Goal: Information Seeking & Learning: Learn about a topic

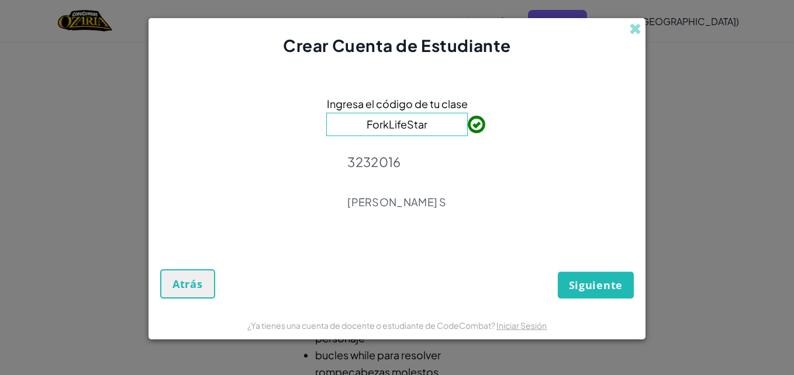
click at [437, 129] on input "ForkLifeStar" at bounding box center [396, 124] width 141 height 23
click at [573, 275] on button "Siguiente" at bounding box center [596, 285] width 76 height 27
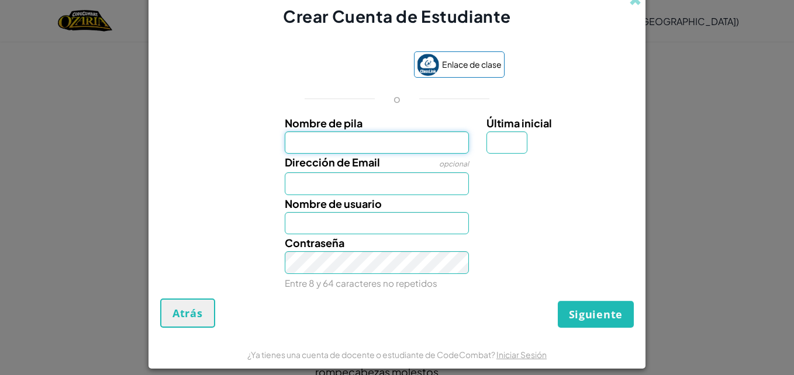
click at [396, 146] on input "Nombre de pila" at bounding box center [377, 143] width 185 height 23
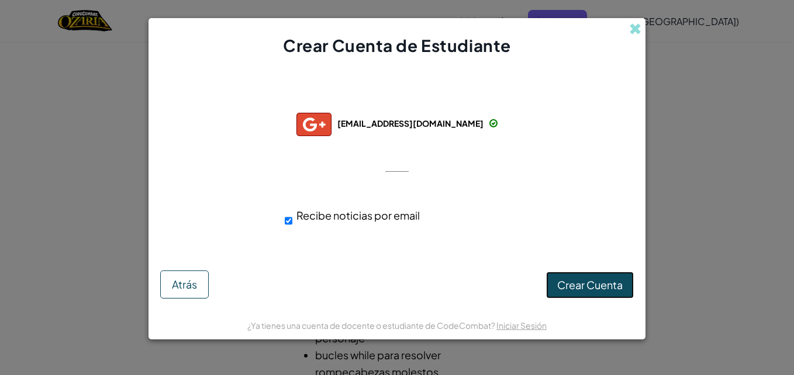
click at [560, 281] on span "Crear Cuenta" at bounding box center [589, 284] width 65 height 13
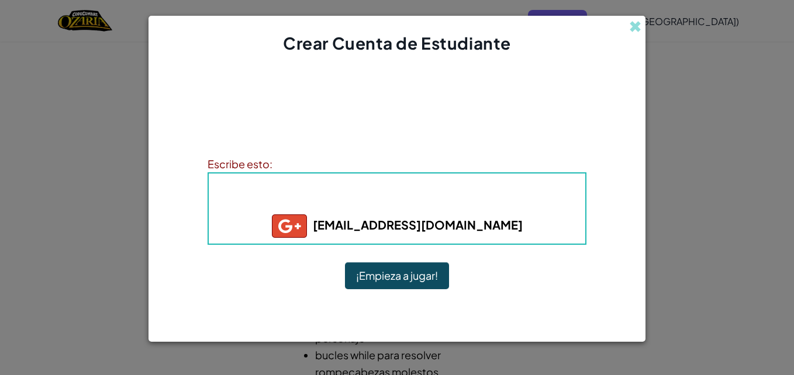
click at [378, 278] on button "¡Empieza a jugar!" at bounding box center [397, 275] width 104 height 27
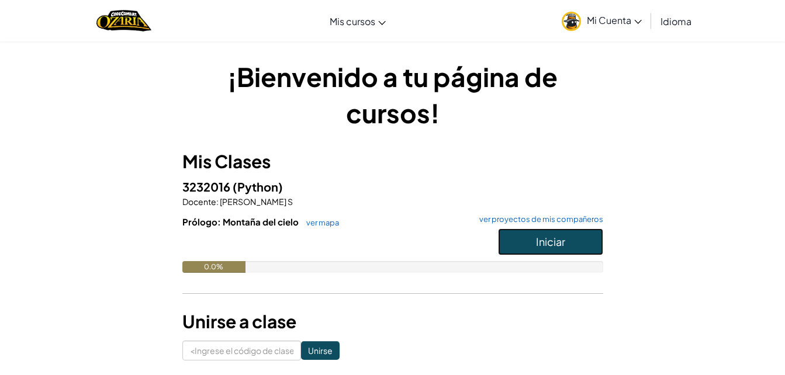
click at [522, 246] on button "Iniciar" at bounding box center [550, 242] width 105 height 27
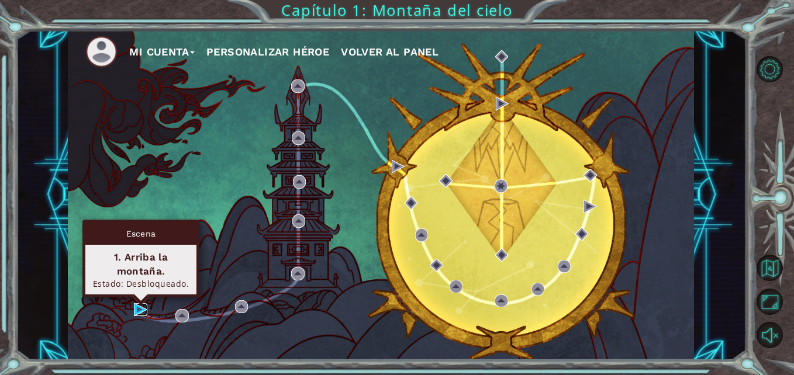
click at [139, 306] on img at bounding box center [140, 309] width 13 height 13
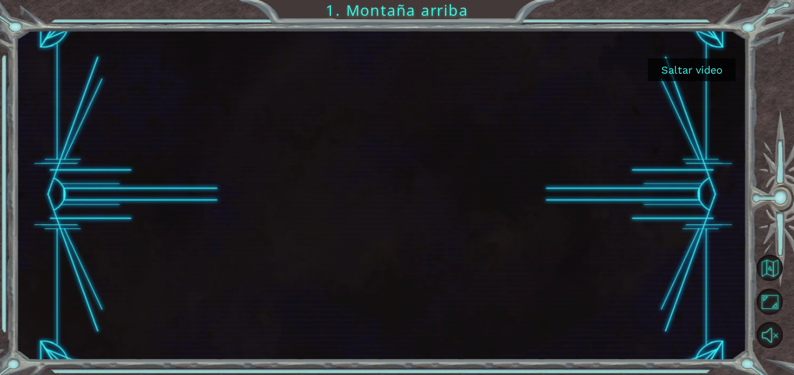
click at [701, 78] on button "Saltar video" at bounding box center [692, 69] width 88 height 23
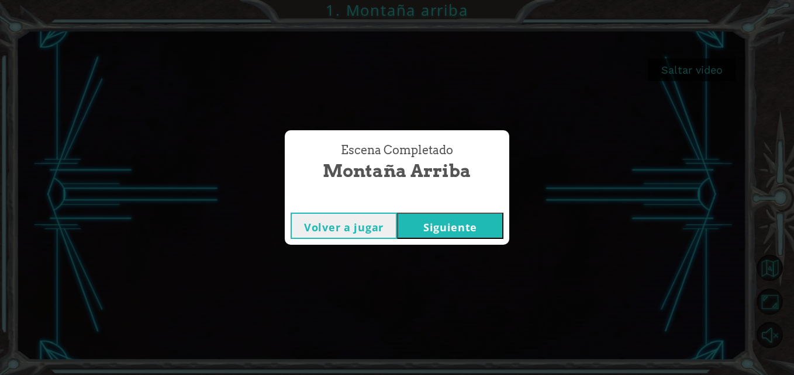
click at [473, 224] on button "Siguiente" at bounding box center [450, 226] width 106 height 26
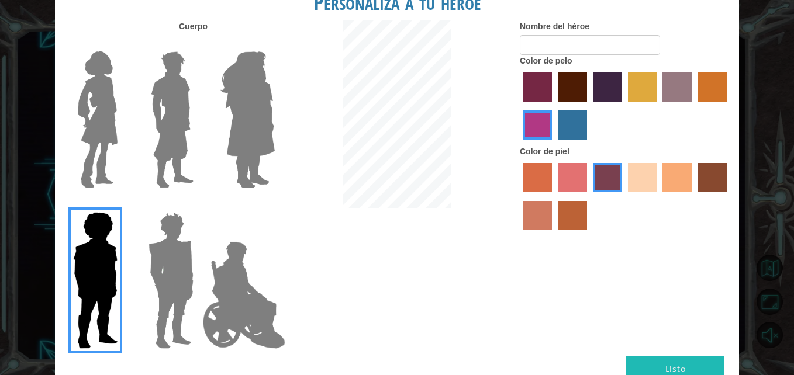
click at [191, 265] on img at bounding box center [171, 281] width 54 height 146
click at [198, 205] on input "Hero Garnet" at bounding box center [198, 205] width 0 height 0
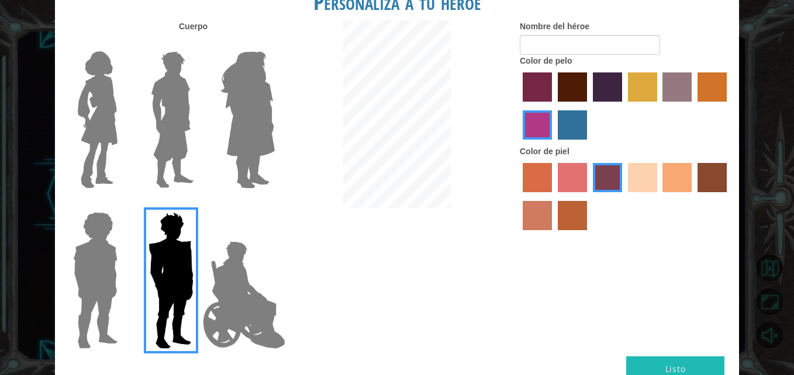
click at [238, 271] on img at bounding box center [244, 295] width 92 height 117
click at [274, 205] on input "Hero Jamie" at bounding box center [274, 205] width 0 height 0
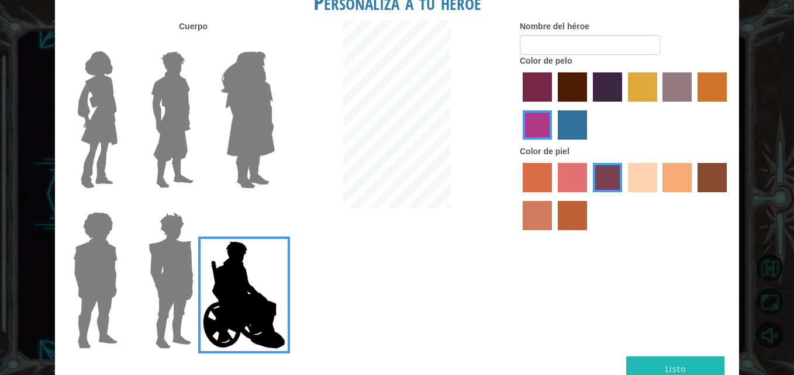
click at [238, 149] on img at bounding box center [248, 120] width 64 height 146
click at [274, 44] on input "Hero Amethyst" at bounding box center [274, 44] width 0 height 0
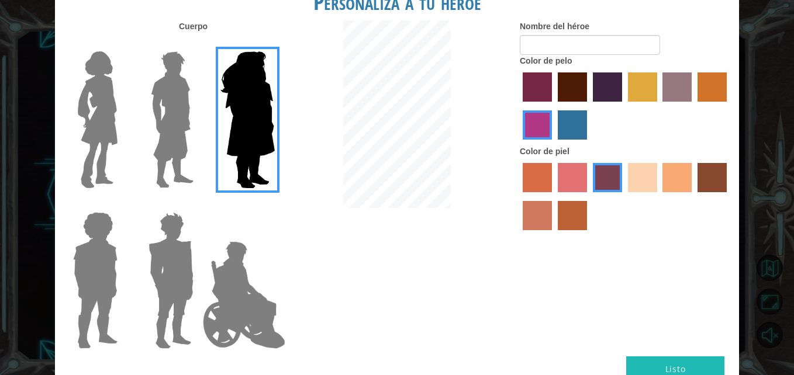
click at [88, 110] on img at bounding box center [97, 120] width 49 height 146
click at [122, 44] on input "Hero Connie" at bounding box center [122, 44] width 0 height 0
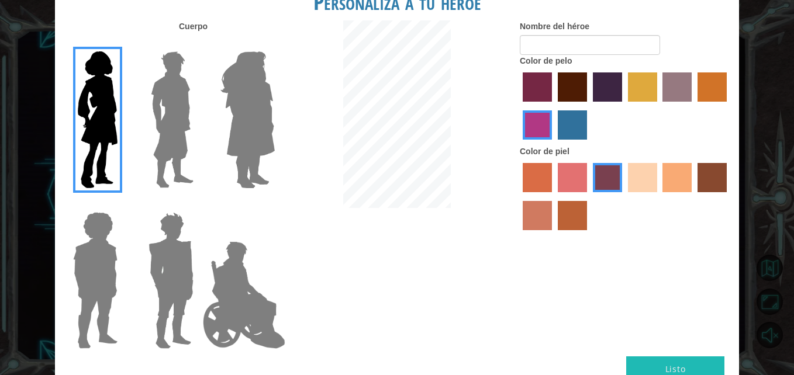
click at [266, 125] on img at bounding box center [248, 120] width 64 height 146
click at [274, 44] on input "Hero Amethyst" at bounding box center [274, 44] width 0 height 0
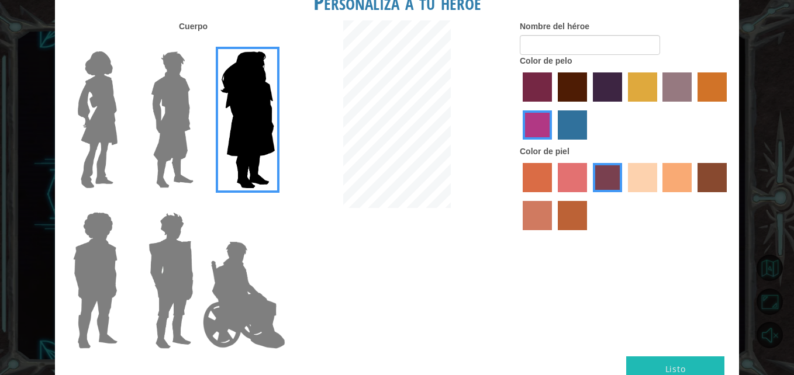
click at [651, 199] on div at bounding box center [625, 198] width 210 height 76
click at [648, 182] on label "color de piel de playa arenosa" at bounding box center [642, 177] width 29 height 29
click at [624, 196] on input "sandy beach skin color" at bounding box center [624, 196] width 0 height 0
drag, startPoint x: 710, startPoint y: 80, endPoint x: 704, endPoint y: 90, distance: 11.8
click at [704, 90] on label "color de cabello dorado" at bounding box center [711, 86] width 29 height 29
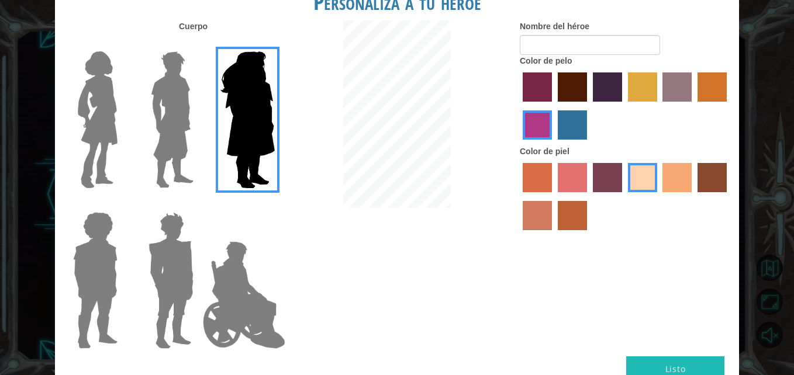
click at [693, 106] on input "gold drop hair color" at bounding box center [693, 106] width 0 height 0
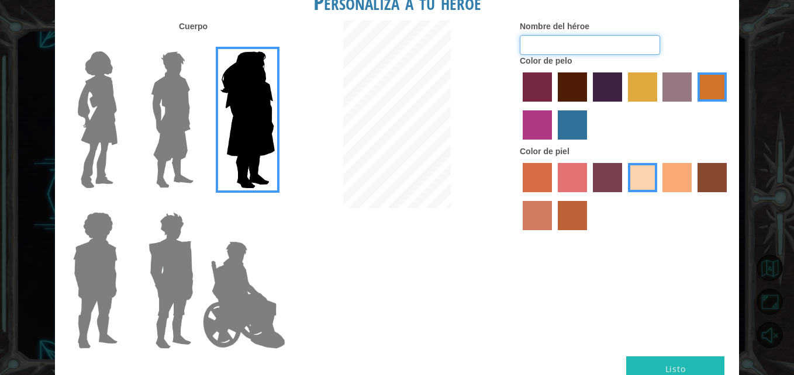
click at [594, 54] on input "Nombre del héroe" at bounding box center [590, 45] width 140 height 20
type input "camila"
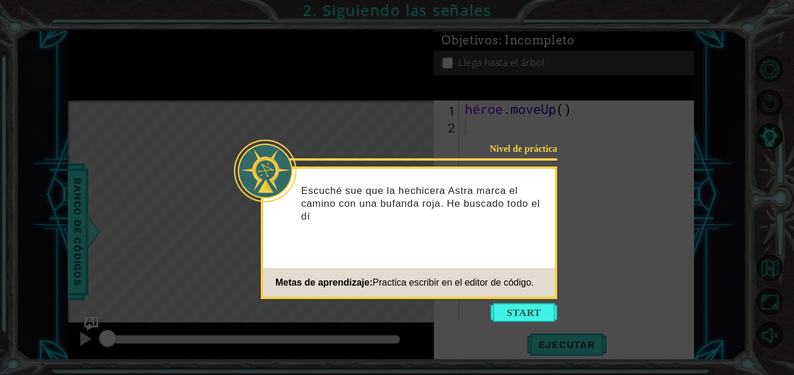
click at [586, 144] on icon at bounding box center [397, 187] width 794 height 375
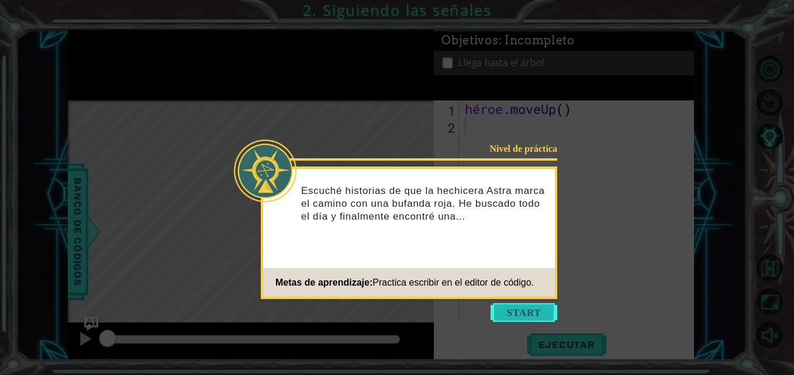
click at [542, 314] on button "Empezar" at bounding box center [523, 312] width 67 height 19
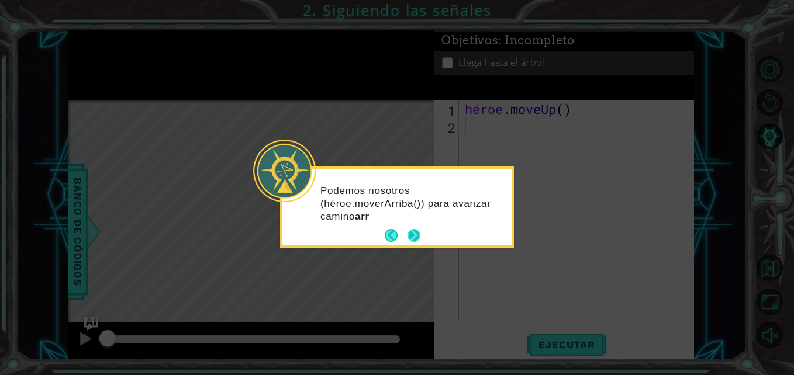
click at [417, 229] on button "Próximo" at bounding box center [413, 235] width 13 height 13
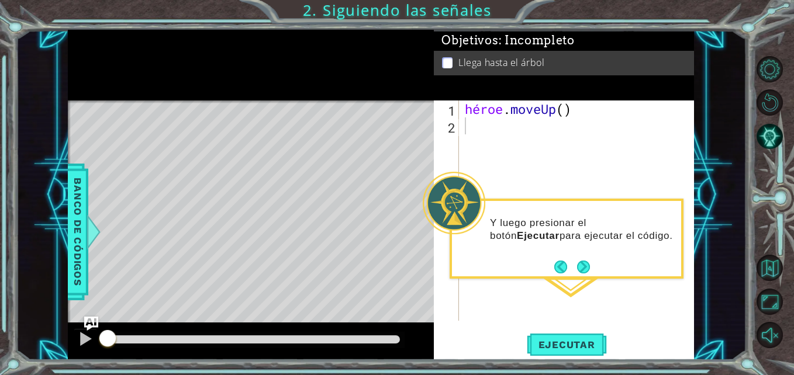
click at [300, 298] on div "Mapa de nivel" at bounding box center [338, 273] width 540 height 344
click at [88, 347] on div at bounding box center [85, 338] width 15 height 15
click at [82, 337] on div at bounding box center [85, 338] width 15 height 15
drag, startPoint x: 171, startPoint y: 336, endPoint x: 108, endPoint y: 333, distance: 63.2
click at [108, 333] on div at bounding box center [111, 339] width 21 height 21
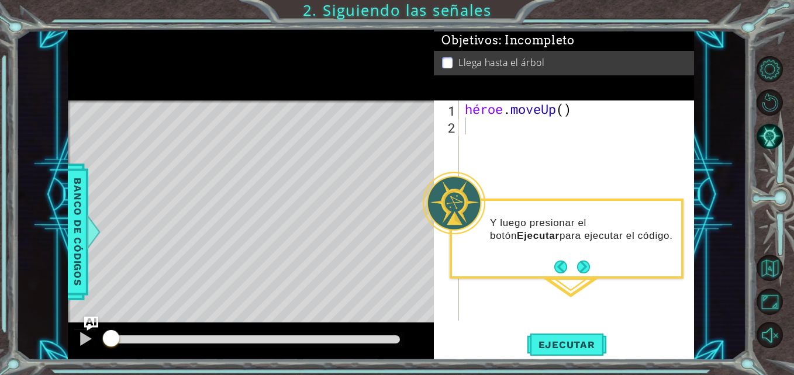
click at [236, 298] on div "Mapa de nivel" at bounding box center [338, 273] width 540 height 344
click at [562, 108] on div "héroe . moveUp ( )" at bounding box center [579, 228] width 234 height 254
type textarea "hero.moveUp()2"
click at [580, 351] on span "Ejecutar" at bounding box center [567, 345] width 80 height 12
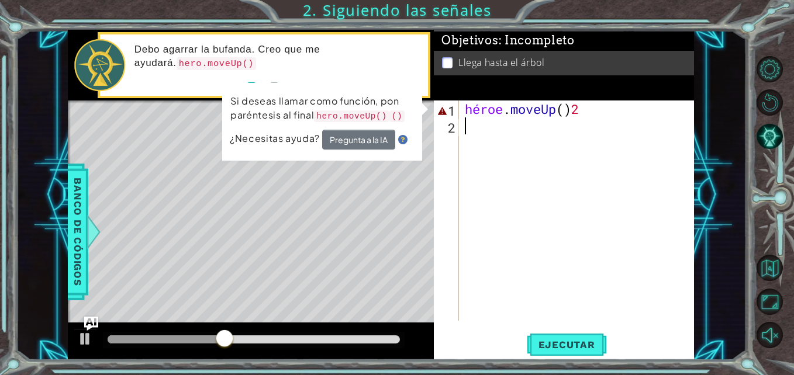
click at [589, 132] on div "héroe . moveUp ( ) 2" at bounding box center [579, 228] width 234 height 254
click at [601, 113] on div "héroe . moveUp ( ) 2" at bounding box center [579, 228] width 234 height 254
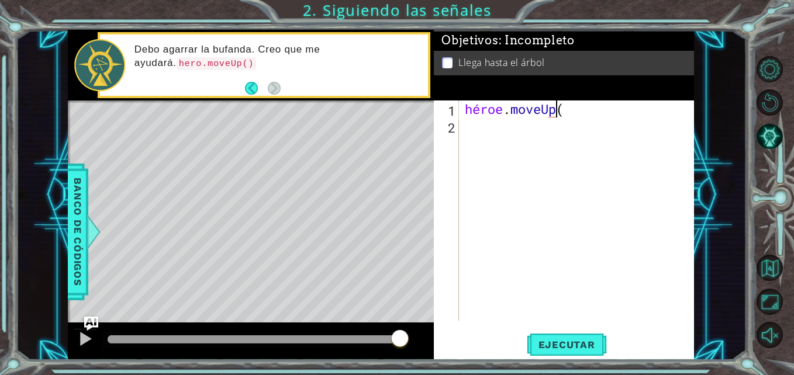
scroll to position [0, 7]
click at [571, 109] on div "héroe . moveUp ( 2" at bounding box center [579, 228] width 234 height 254
click at [573, 108] on div "héroe . moveUp ( 2" at bounding box center [579, 228] width 234 height 254
type textarea "hero.moveUp(2"
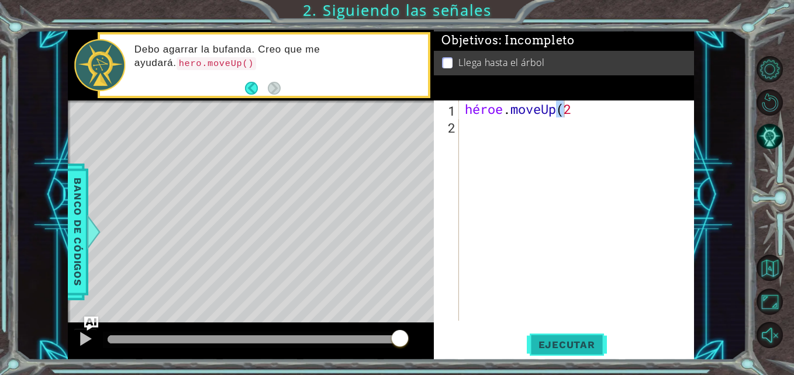
click at [553, 343] on span "Ejecutar" at bounding box center [567, 345] width 80 height 12
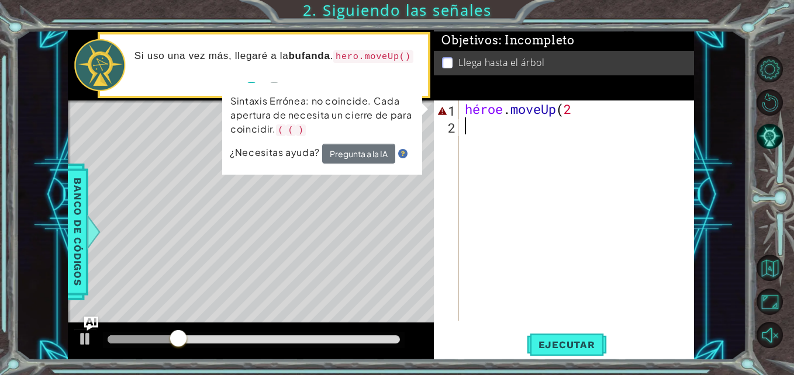
click at [572, 117] on div "héroe . moveUp ( 2" at bounding box center [579, 228] width 234 height 254
click at [574, 115] on div "héroe . moveUp ( 2" at bounding box center [579, 228] width 234 height 254
click at [571, 111] on div "héroe . moveUp ( 2" at bounding box center [579, 228] width 234 height 254
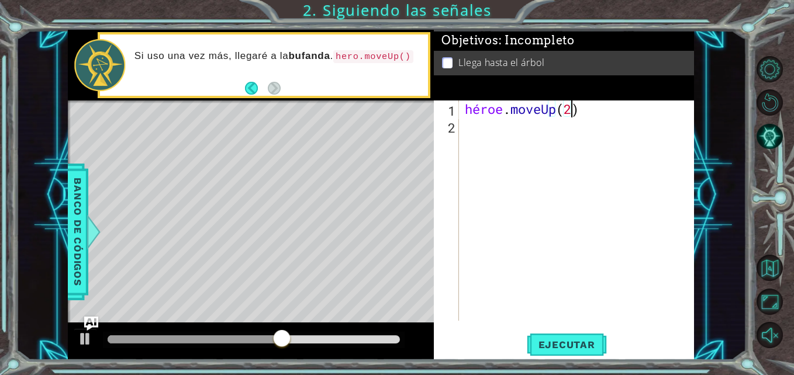
scroll to position [0, 8]
type textarea "hero.moveUp(2)"
click at [542, 338] on button "Ejecutar" at bounding box center [567, 345] width 80 height 26
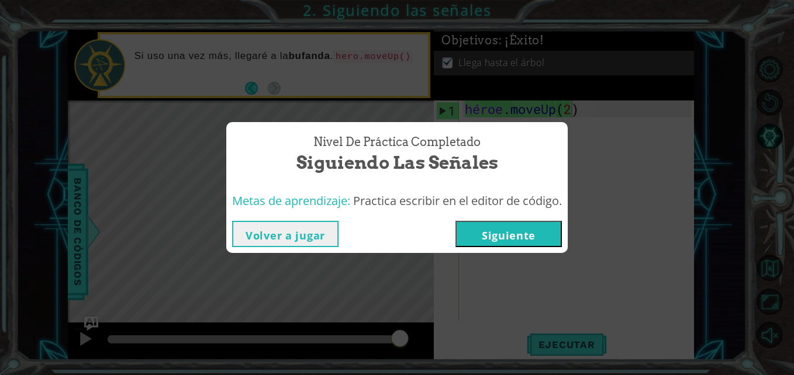
click at [504, 227] on button "Siguiente" at bounding box center [508, 234] width 106 height 26
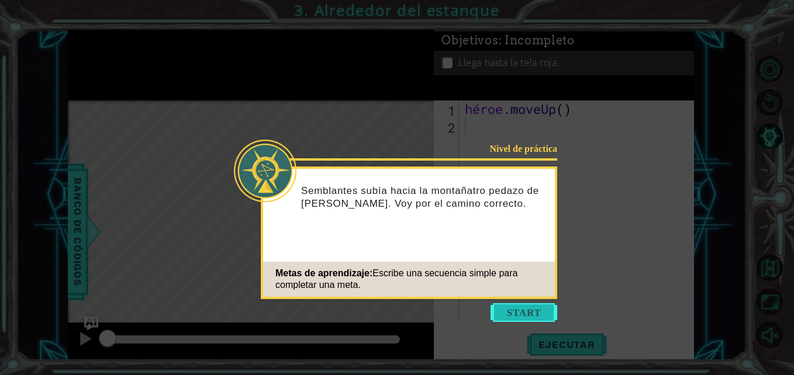
click at [519, 308] on button "Empezar" at bounding box center [523, 312] width 67 height 19
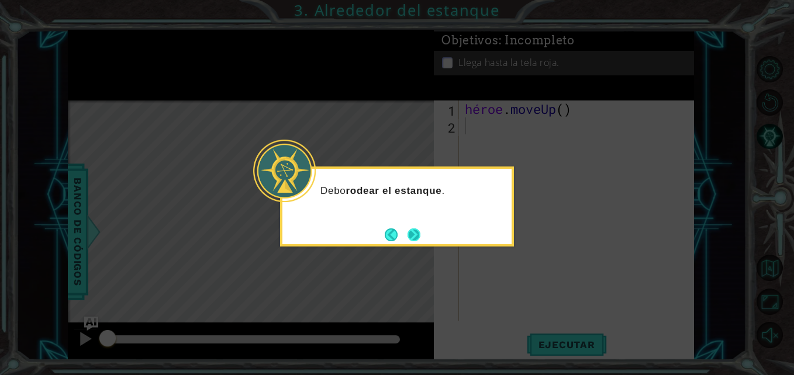
click at [407, 236] on button "Próximo" at bounding box center [413, 235] width 13 height 13
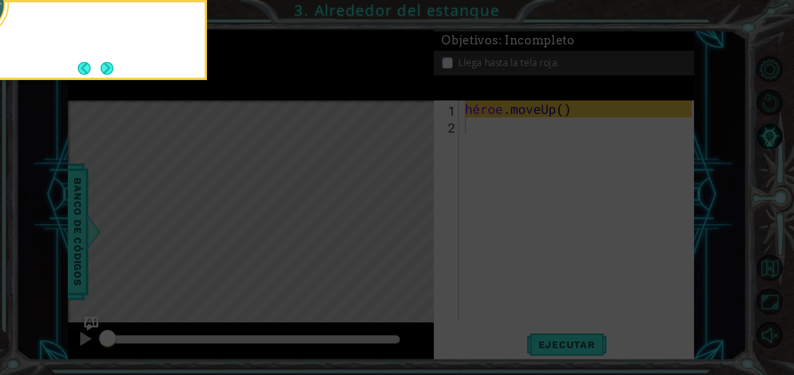
click at [407, 236] on icon at bounding box center [397, 56] width 794 height 638
drag, startPoint x: 407, startPoint y: 236, endPoint x: 246, endPoint y: 147, distance: 183.4
click at [246, 147] on icon at bounding box center [397, 56] width 794 height 638
click at [101, 65] on button "Próximo" at bounding box center [107, 67] width 13 height 13
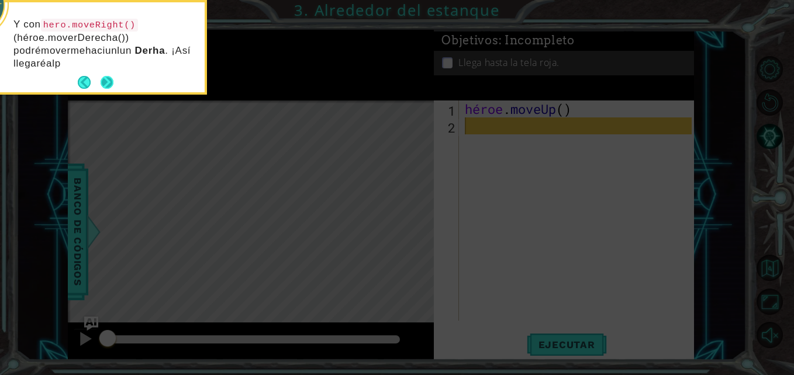
click at [109, 64] on div "Y con hero.moveRight() (héroe.moverDerech a( )) p o dr é mo v e rm e ha c i un …" at bounding box center [89, 47] width 229 height 90
click at [108, 64] on font "e" at bounding box center [105, 63] width 6 height 11
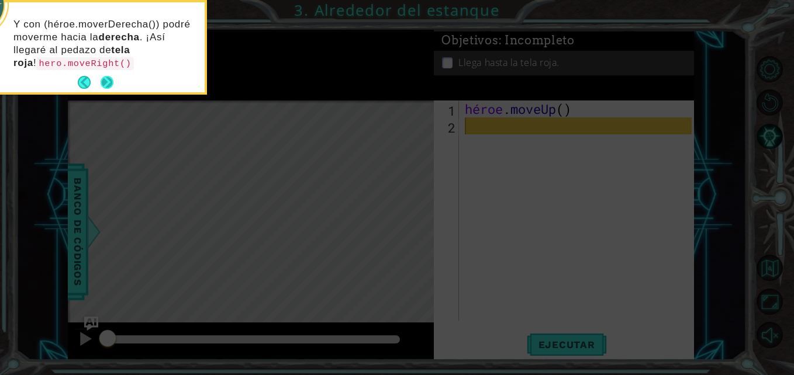
click at [112, 84] on button "Próximo" at bounding box center [107, 82] width 13 height 13
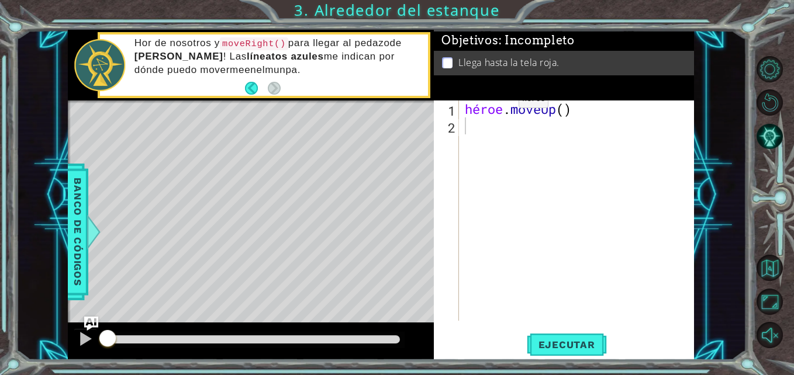
click at [334, 96] on div "Hor de nosotros y moveRight() para llegar al pedaz o d e Tela roja ! Las líneat…" at bounding box center [277, 65] width 302 height 68
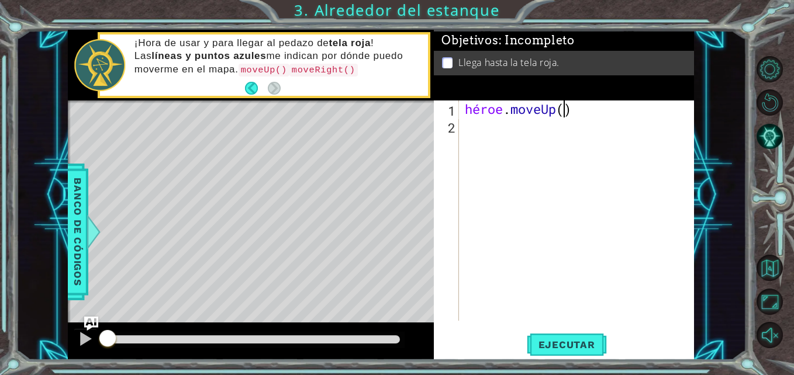
click at [561, 114] on div "héroe . moveUp ( )" at bounding box center [579, 228] width 234 height 254
type textarea "hero.moveUp(2)"
click at [486, 133] on div "héroe . moveUp ( 2 )" at bounding box center [579, 228] width 234 height 254
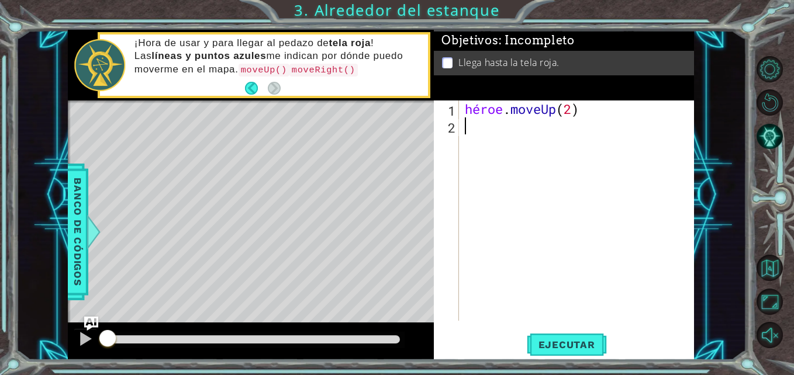
scroll to position [0, 0]
drag, startPoint x: 486, startPoint y: 133, endPoint x: 464, endPoint y: 129, distance: 23.2
click at [464, 129] on div "héroe . moveUp ( 2 )" at bounding box center [579, 228] width 234 height 254
click at [466, 129] on div "héroe . moveUp ( 2 )" at bounding box center [579, 228] width 234 height 254
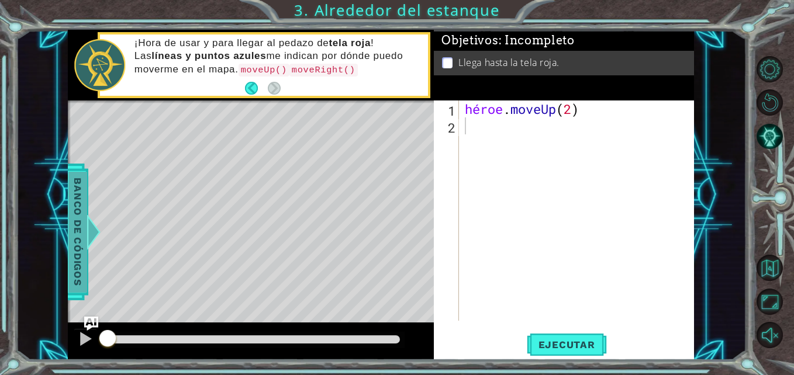
click at [82, 246] on span "Banco de códigos" at bounding box center [77, 232] width 19 height 121
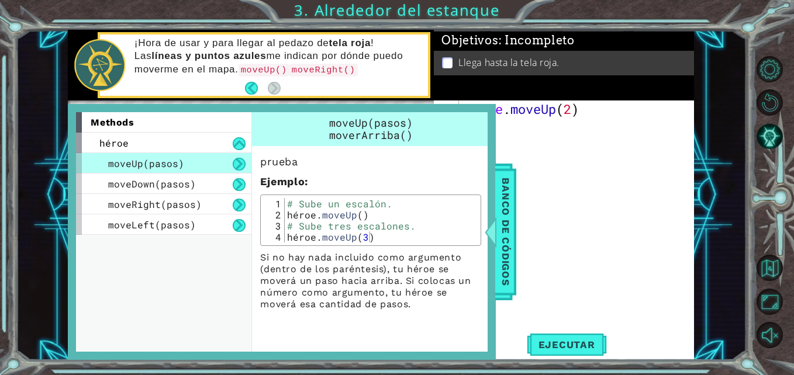
drag, startPoint x: 703, startPoint y: 220, endPoint x: 451, endPoint y: 227, distance: 252.0
click at [451, 227] on div "1 ההההההההההההההההההההההההההההההההההההההההההההההההההההההההההההההההההההההההההההה…" at bounding box center [381, 195] width 730 height 330
click at [637, 189] on div "héroe . moveUp ( 2 )" at bounding box center [579, 228] width 234 height 254
click at [500, 225] on span "Banco de códigos" at bounding box center [505, 232] width 19 height 121
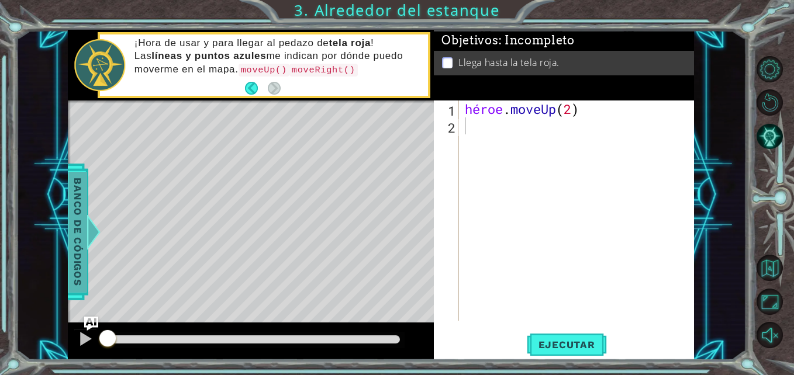
click at [77, 224] on span "Banco de códigos" at bounding box center [77, 232] width 19 height 121
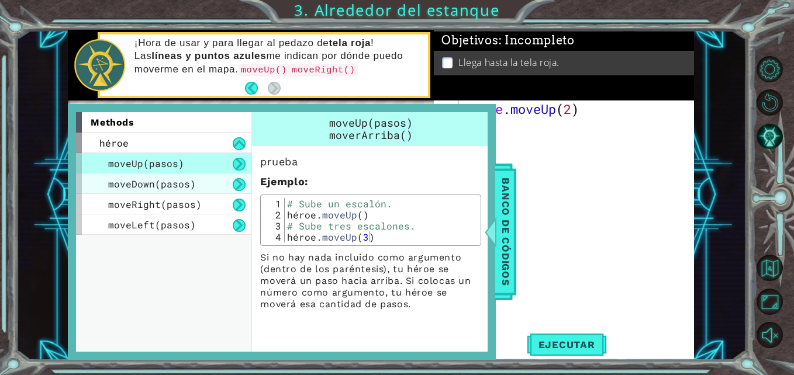
click at [157, 189] on span "moveDown(pasos)" at bounding box center [152, 184] width 88 height 12
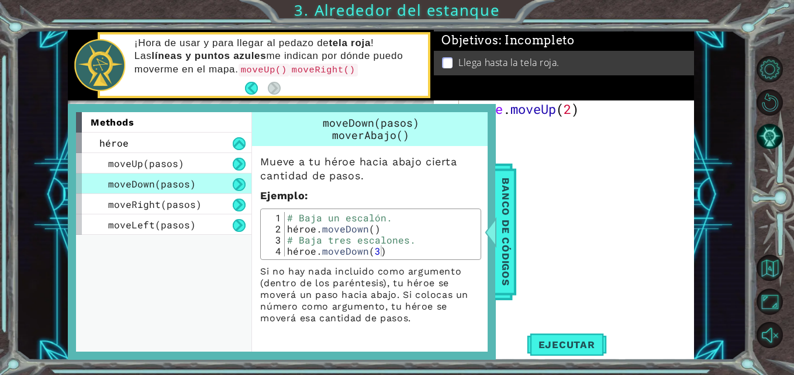
click at [606, 214] on div "héroe . moveUp ( 2 )" at bounding box center [579, 228] width 234 height 254
click at [504, 206] on span "Banco de códigos" at bounding box center [505, 232] width 19 height 121
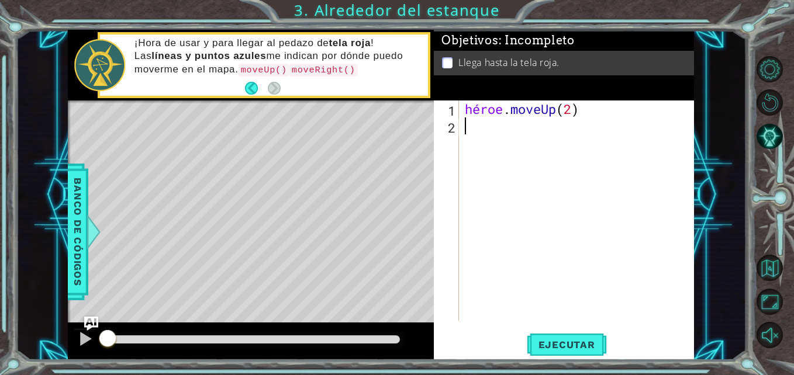
click at [471, 125] on div "héroe . moveUp ( 2 )" at bounding box center [579, 228] width 234 height 254
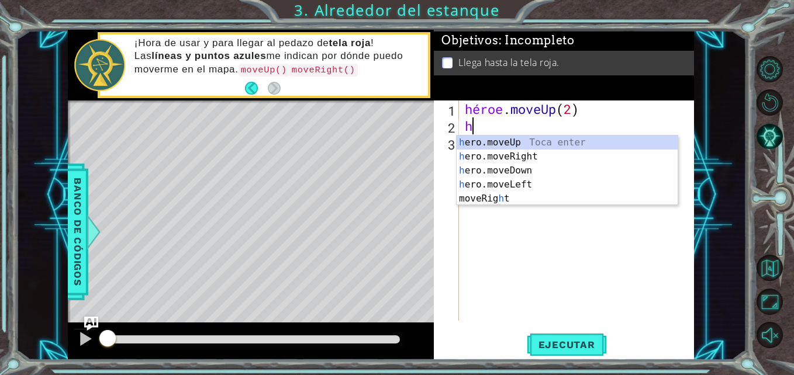
type textarea "her"
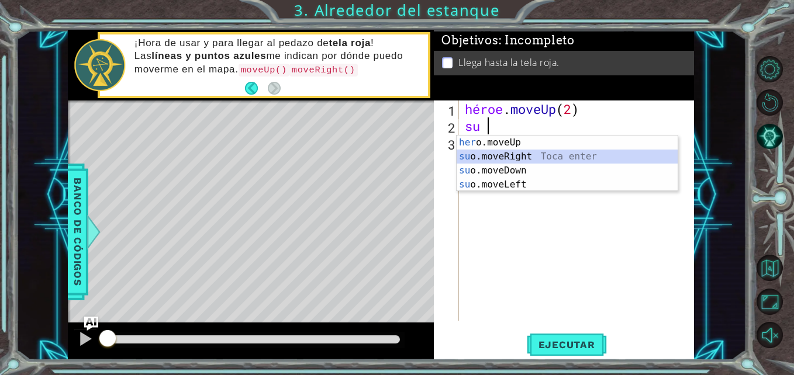
click at [491, 157] on div "her o.moveUp Toca enter su o.moveRight Toca enter su o.moveDown Toca enter su o…" at bounding box center [567, 178] width 221 height 84
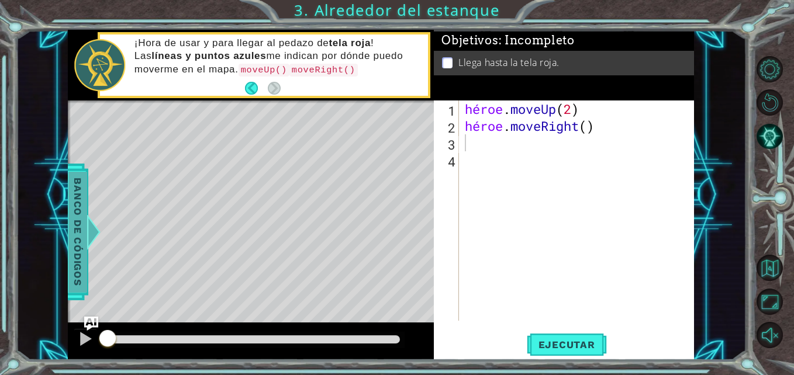
click at [72, 180] on span "Banco de códigos" at bounding box center [77, 232] width 19 height 121
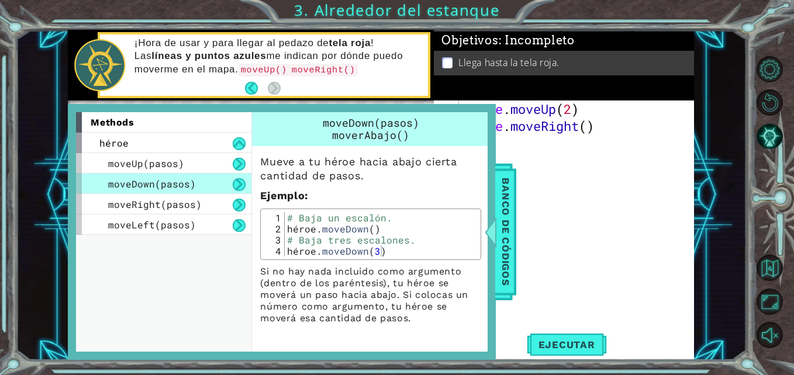
click at [144, 174] on div "moveDown(pasos)" at bounding box center [163, 184] width 175 height 20
click at [144, 170] on span "moveUp(pasos)" at bounding box center [146, 163] width 76 height 12
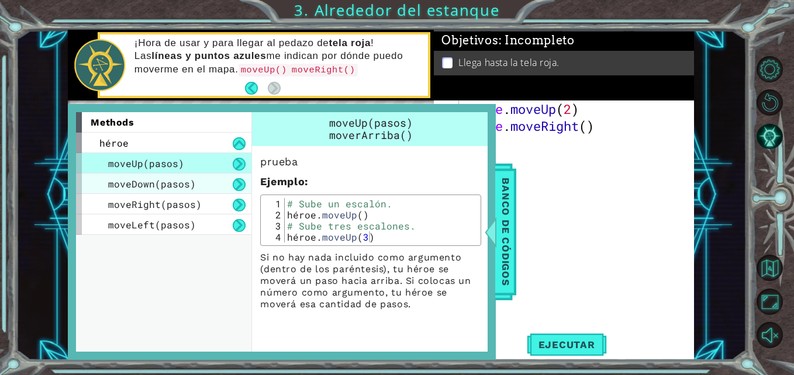
click at [147, 190] on span "moveDown(pasos)" at bounding box center [152, 184] width 88 height 12
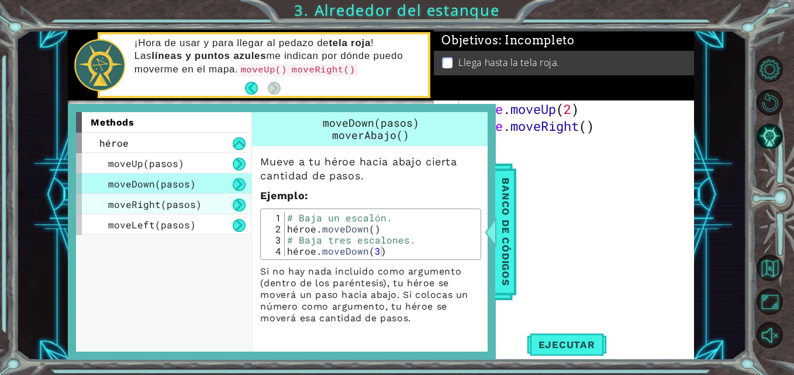
click at [150, 201] on span "moveRight(pasos)" at bounding box center [155, 204] width 94 height 12
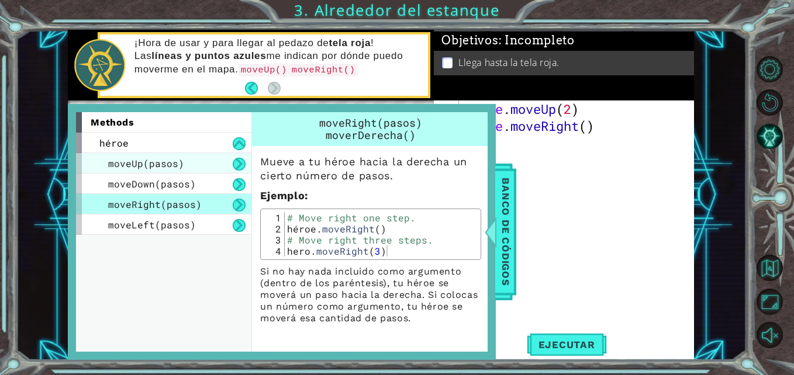
click at [167, 159] on span "moveUp(pasos)" at bounding box center [146, 163] width 76 height 12
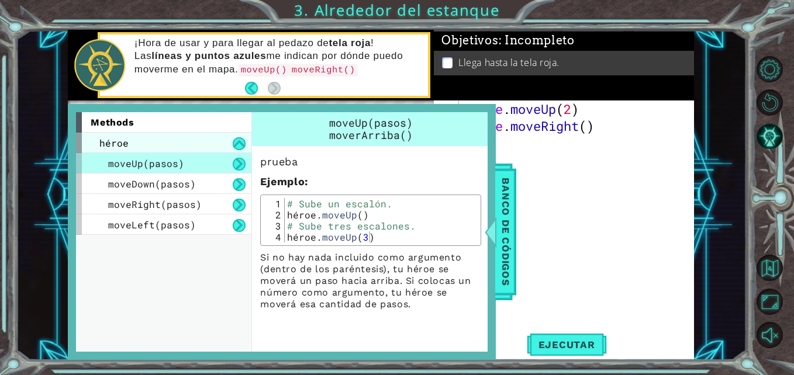
click at [173, 148] on div "héroe" at bounding box center [163, 143] width 175 height 20
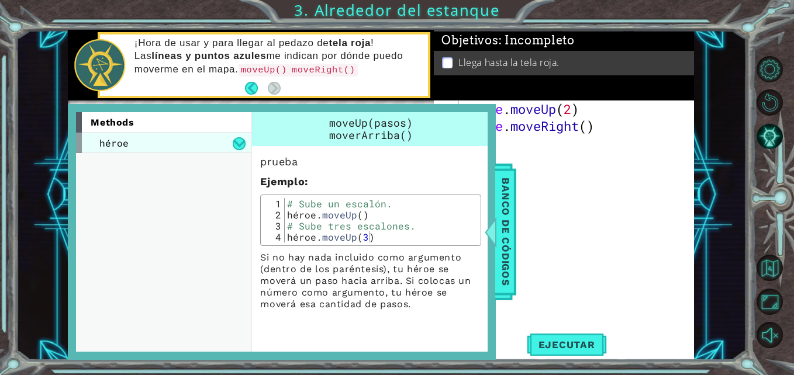
click at [177, 144] on div "héroe" at bounding box center [163, 143] width 175 height 20
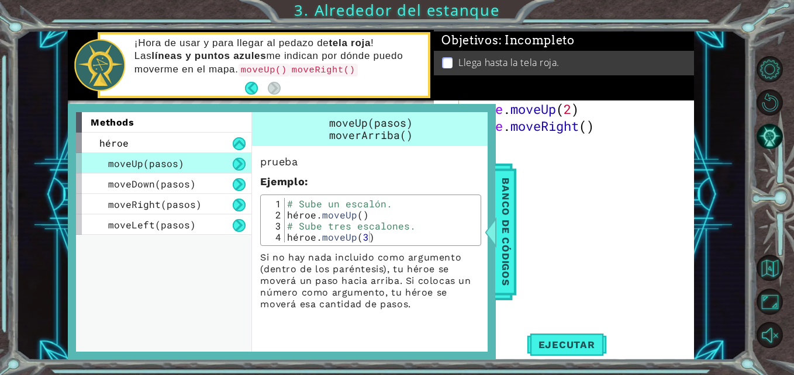
click at [176, 165] on span "moveUp(pasos)" at bounding box center [146, 163] width 76 height 12
click at [569, 181] on div "héroe . moveUp ( 2 ) héroe . moveRight ( )" at bounding box center [579, 228] width 234 height 254
click at [507, 150] on div "héroe . moveUp ( 2 ) héroe . moveRight ( )" at bounding box center [579, 228] width 234 height 254
click at [508, 223] on span "Banco de códigos" at bounding box center [505, 232] width 19 height 121
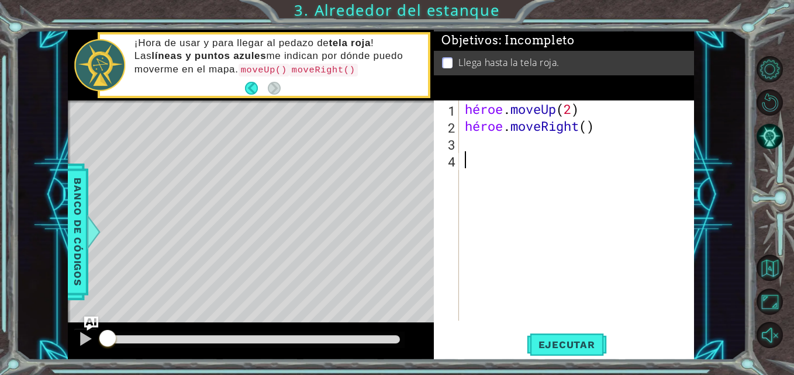
click at [470, 152] on div "héroe . moveUp ( 2 ) héroe . moveRight ( )" at bounding box center [579, 228] width 234 height 254
click at [465, 143] on div "héroe . moveUp ( 2 ) héroe . moveRight ( )" at bounding box center [579, 228] width 234 height 254
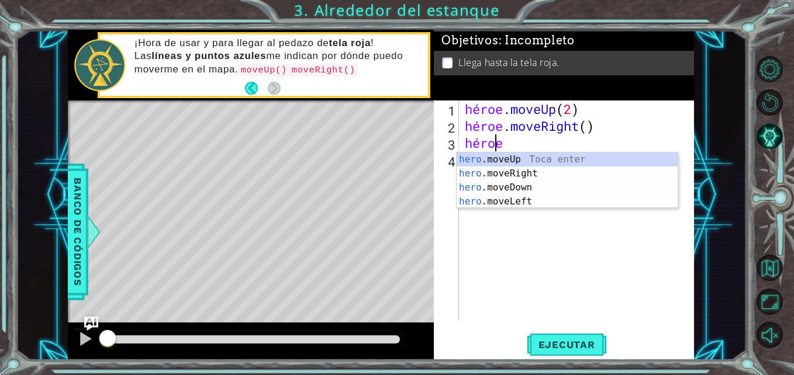
type textarea "heroe"
click at [466, 161] on div "hero .mov e Up Toca enter hero .mov e Right Toca enter hero .mov e Down Toca en…" at bounding box center [567, 195] width 221 height 84
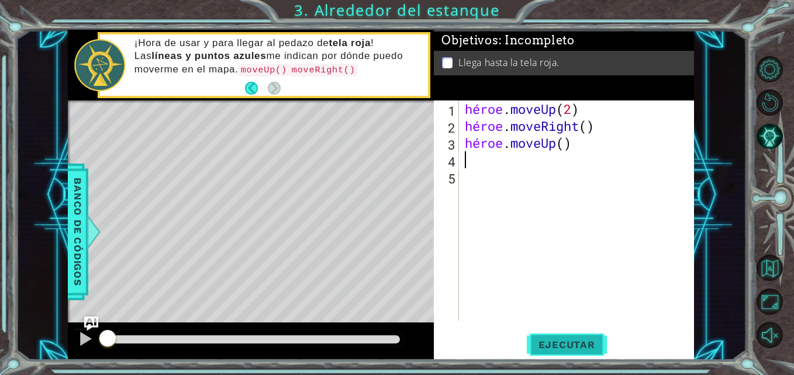
click at [576, 337] on button "Ejecutar" at bounding box center [567, 345] width 80 height 26
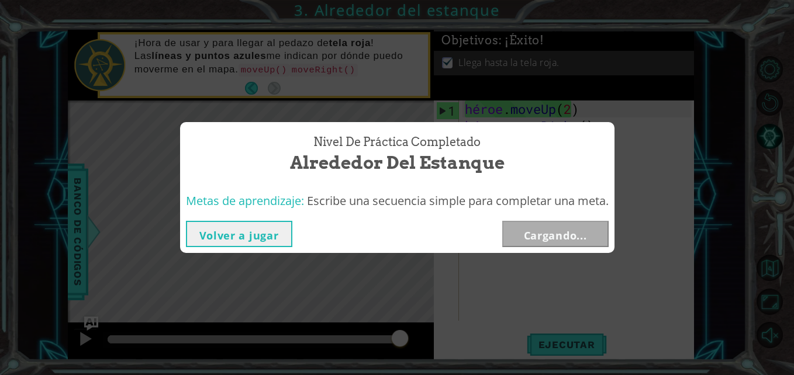
click at [209, 223] on button "Volver a jugar" at bounding box center [239, 234] width 106 height 26
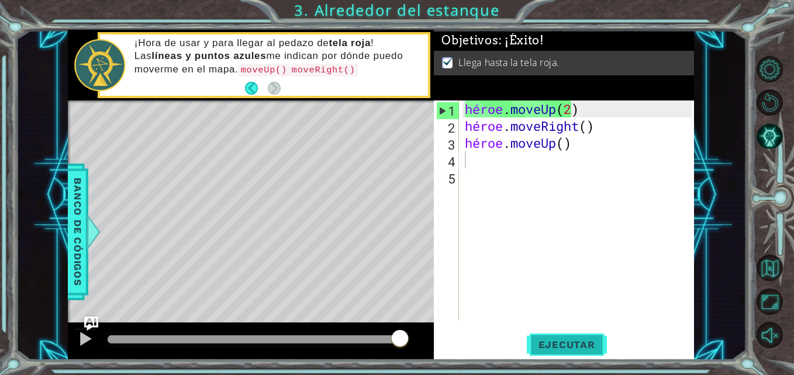
click at [578, 342] on span "Ejecutar" at bounding box center [567, 345] width 80 height 12
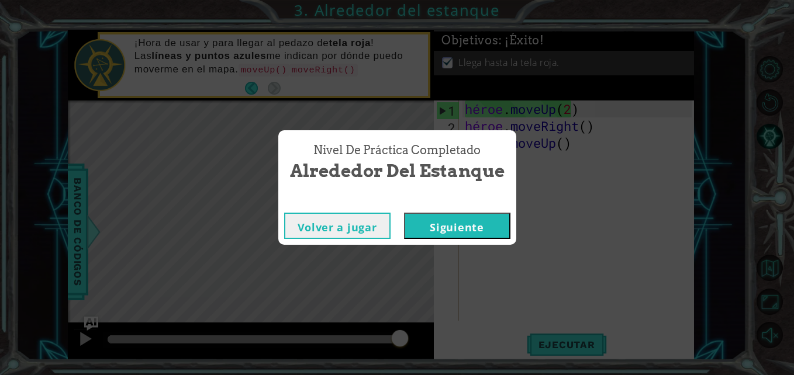
click at [449, 222] on button "Siguiente" at bounding box center [457, 226] width 106 height 26
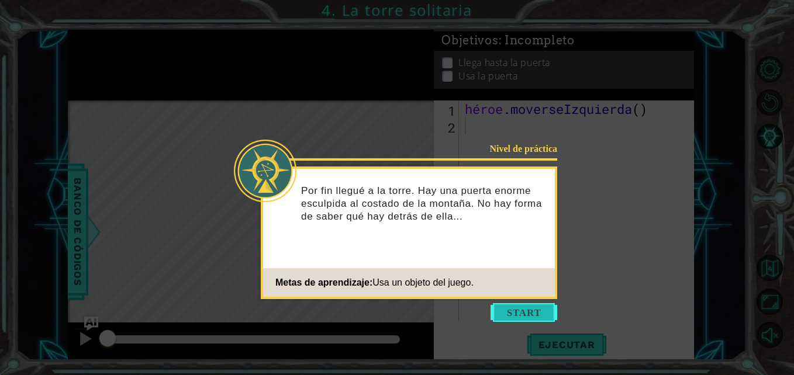
click at [509, 311] on button "Empezar" at bounding box center [523, 312] width 67 height 19
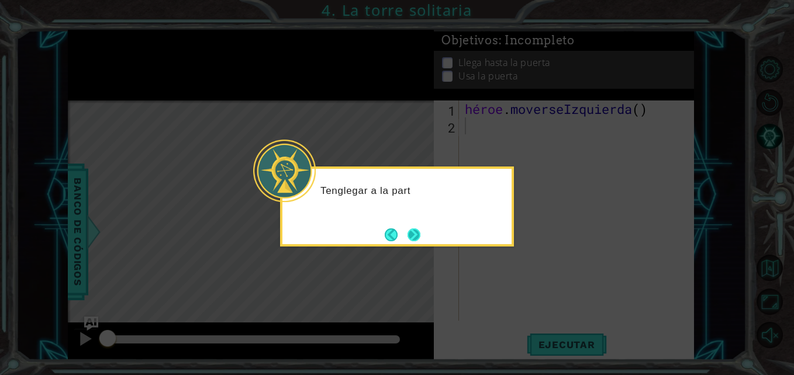
click at [414, 231] on button "Próximo" at bounding box center [413, 235] width 13 height 13
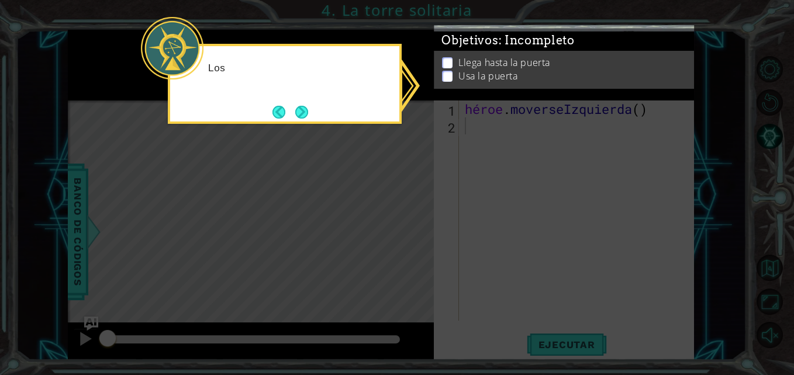
click at [412, 227] on icon at bounding box center [397, 187] width 794 height 375
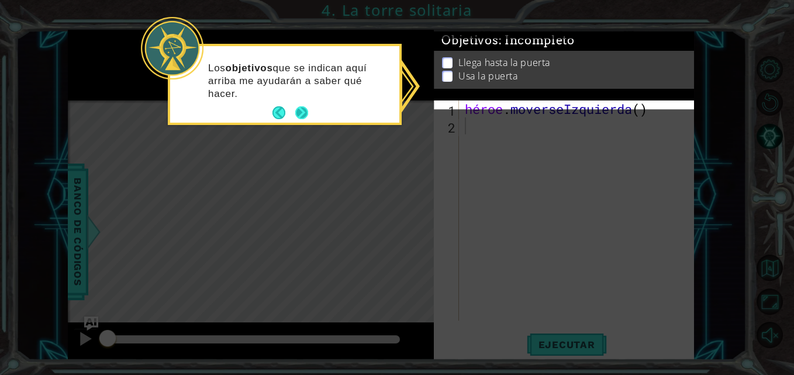
click at [300, 114] on button "Próximo" at bounding box center [301, 112] width 13 height 13
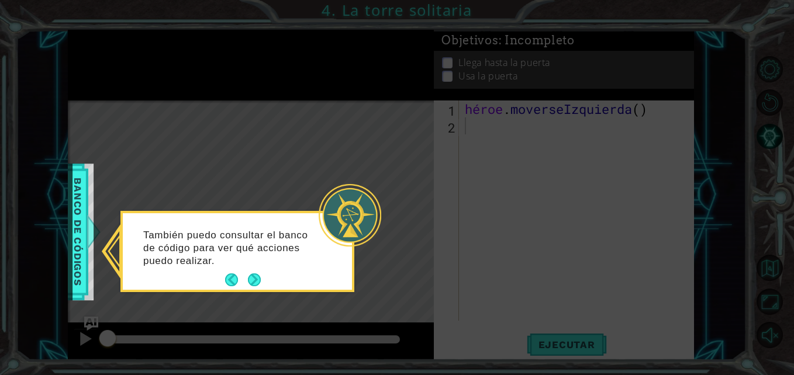
click at [268, 281] on div "También puedo consultar el banco de código para ver qué acciones puedo realizar." at bounding box center [237, 254] width 229 height 72
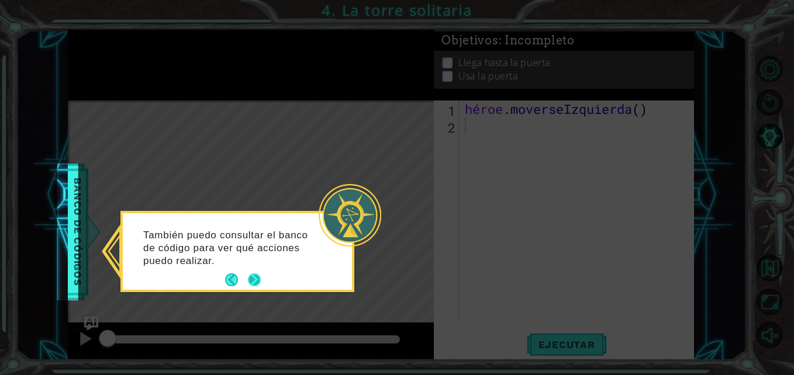
click at [258, 283] on button "Próximo" at bounding box center [255, 281] width 18 height 18
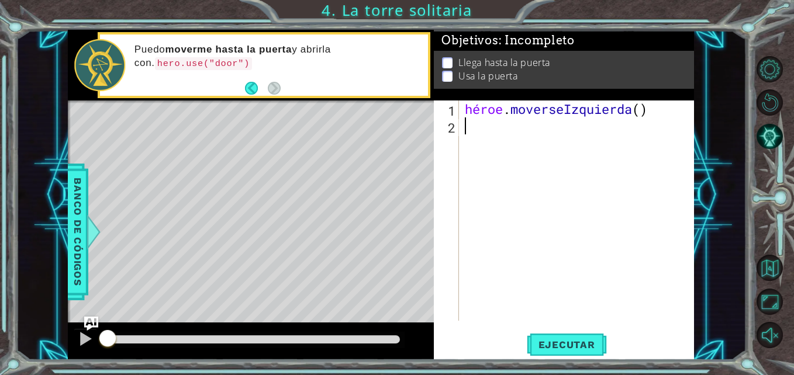
click at [241, 285] on div "Mapa de nivel" at bounding box center [338, 273] width 540 height 344
click at [651, 111] on div "héroe . moverseIzquierda ( )" at bounding box center [579, 228] width 234 height 254
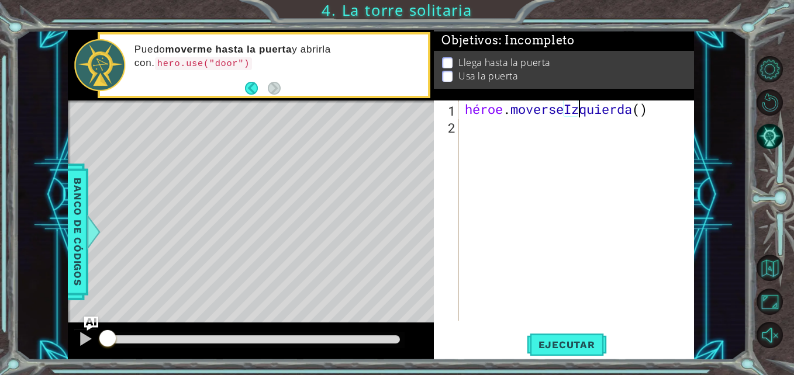
click at [651, 111] on div "héroe . moverseIzquierda ( )" at bounding box center [579, 228] width 234 height 254
click at [639, 109] on div "héroe . moverseIzquierda ( )" at bounding box center [576, 211] width 229 height 220
click at [645, 112] on div "héroe . moverseIzquierda ( )" at bounding box center [579, 228] width 234 height 254
click at [636, 108] on div "héroe . moverseIzquierda ( )" at bounding box center [579, 228] width 234 height 254
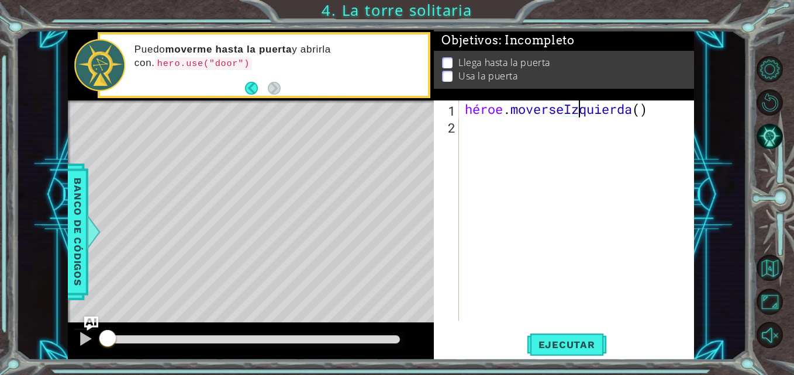
click at [641, 109] on div "héroe . moverseIzquierda ( )" at bounding box center [579, 228] width 234 height 254
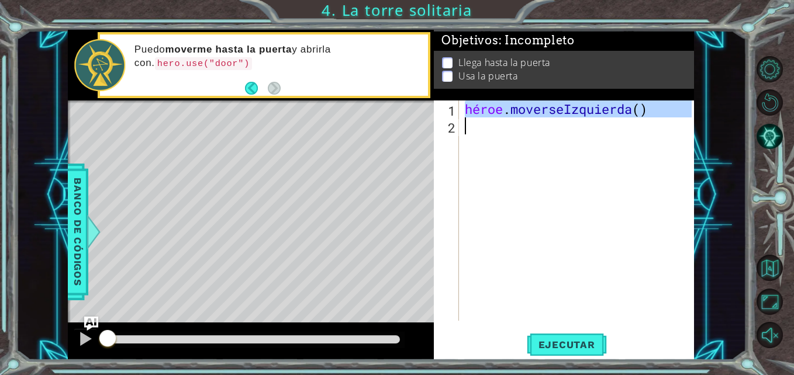
click at [641, 109] on div "héroe . moverseIzquierda ( )" at bounding box center [579, 228] width 234 height 254
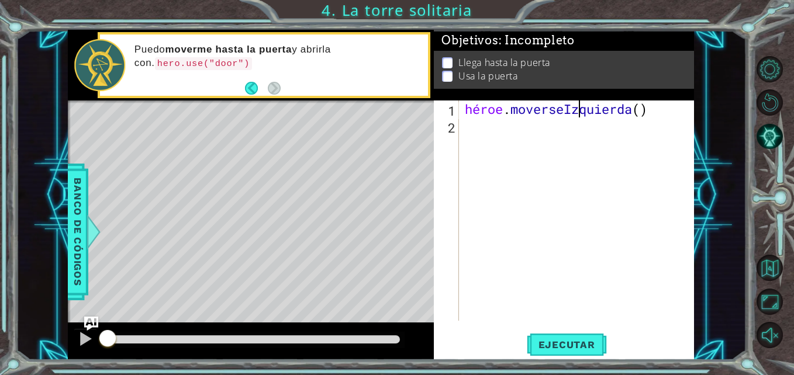
click at [641, 109] on div "héroe . moverseIzquierda ( )" at bounding box center [579, 228] width 234 height 254
type textarea "hero.moveLeft()"
click at [650, 113] on div "héroe . moverseIzquierda ( )" at bounding box center [579, 228] width 234 height 254
click at [644, 112] on div "héroe . moverseIzquierda ( )" at bounding box center [579, 228] width 234 height 254
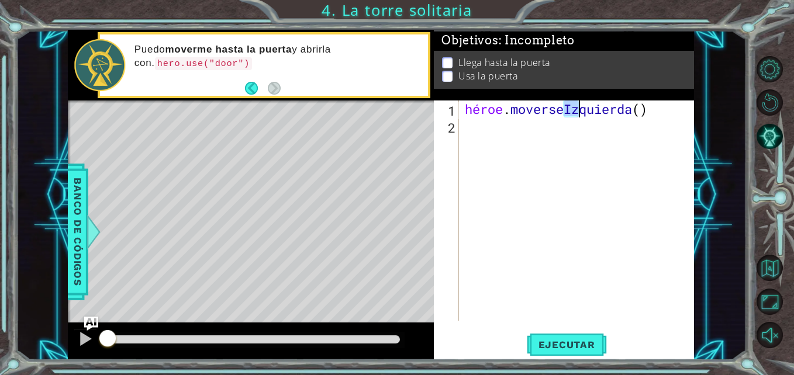
click at [645, 112] on div "héroe . moverseIzquierda ( )" at bounding box center [576, 211] width 229 height 220
click at [633, 109] on div "héroe . moverseIzquierda ( )" at bounding box center [579, 228] width 234 height 254
click at [647, 113] on div "héroe . moverIzquierda( ) 2" at bounding box center [579, 228] width 234 height 254
click at [638, 114] on div "héroe . moverIzquierda( ) 2" at bounding box center [579, 228] width 234 height 254
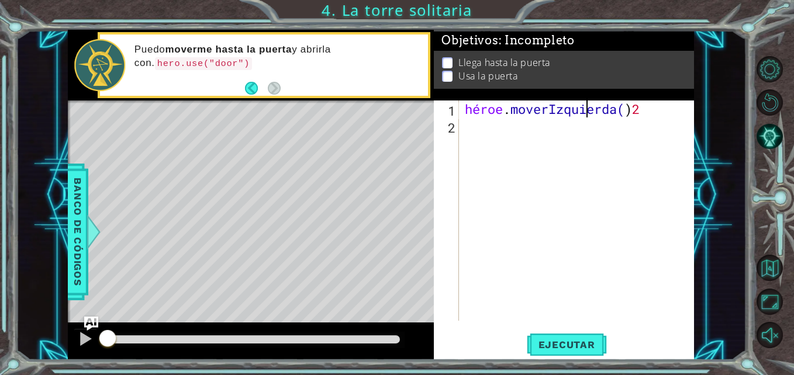
click at [634, 110] on div "héroe . moverIzquierda( ) 2" at bounding box center [579, 228] width 234 height 254
click at [644, 110] on div "héroe . moverIzquierda( ) 2" at bounding box center [579, 228] width 234 height 254
type textarea "hero.moveLeft()2"
click at [561, 335] on button "Ejecutar" at bounding box center [567, 345] width 80 height 26
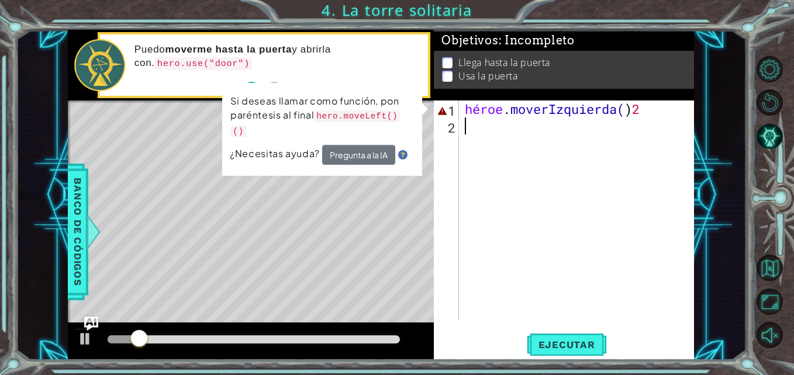
click at [473, 170] on div "héroe . moverIzquierda( ) 2" at bounding box center [579, 228] width 234 height 254
click at [82, 342] on div at bounding box center [85, 338] width 15 height 15
drag, startPoint x: 179, startPoint y: 338, endPoint x: 104, endPoint y: 338, distance: 74.8
click at [104, 338] on div at bounding box center [109, 339] width 21 height 21
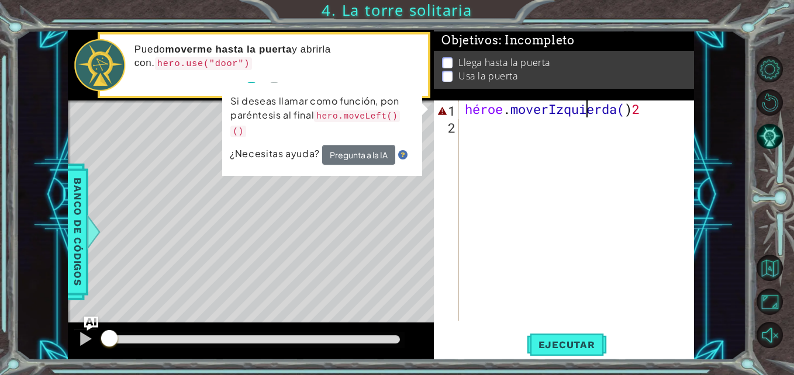
click at [645, 116] on div "héroe . moverIzquierda( ) 2" at bounding box center [579, 228] width 234 height 254
type textarea "hero.moveLeft()2"
drag, startPoint x: 645, startPoint y: 116, endPoint x: 593, endPoint y: 112, distance: 52.1
click at [593, 112] on div "héroe . moverIzquierda( ) 2" at bounding box center [579, 228] width 234 height 254
click at [596, 113] on div "héroe . moverIzquierda( ) 2" at bounding box center [579, 228] width 234 height 254
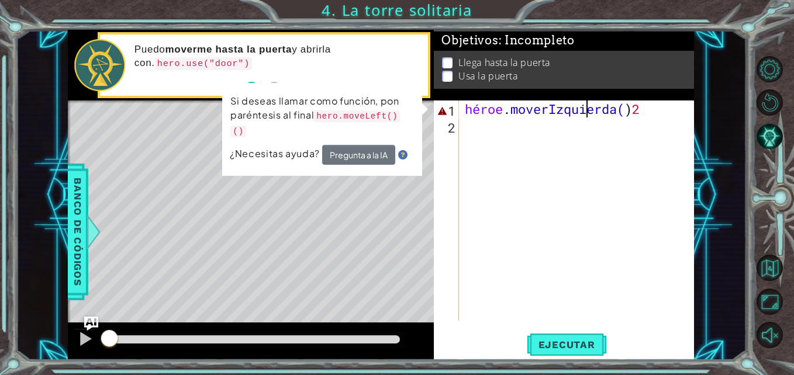
click at [621, 115] on div "héroe . moverIzquierda( ) 2" at bounding box center [579, 228] width 234 height 254
click at [610, 117] on div "héroe . moverIzquierda( ) 2" at bounding box center [579, 228] width 234 height 254
click at [610, 118] on div "héroe . moverIzquierda( ) 2" at bounding box center [579, 228] width 234 height 254
click at [610, 123] on div "héroe . moverIzquierda( ) 2" at bounding box center [579, 228] width 234 height 254
click at [617, 117] on div "héroe . moverIzquierda( ) 2" at bounding box center [579, 228] width 234 height 254
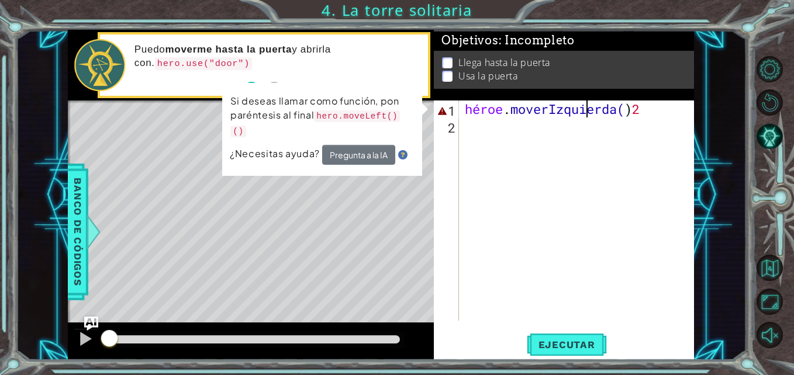
click at [617, 108] on div "héroe . moverIzquierda( ) 2" at bounding box center [579, 228] width 234 height 254
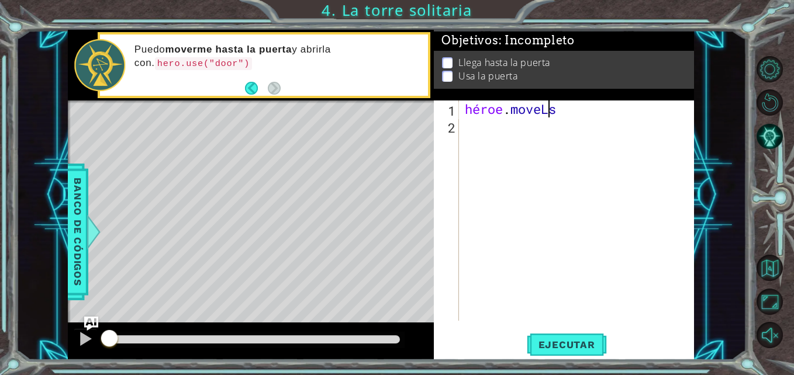
scroll to position [0, 2]
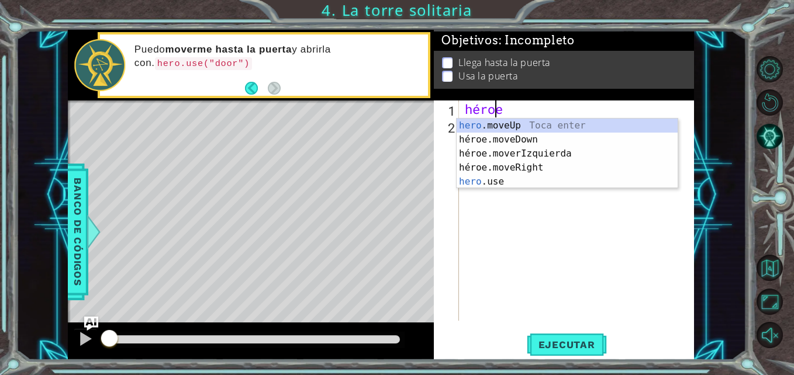
type textarea "h"
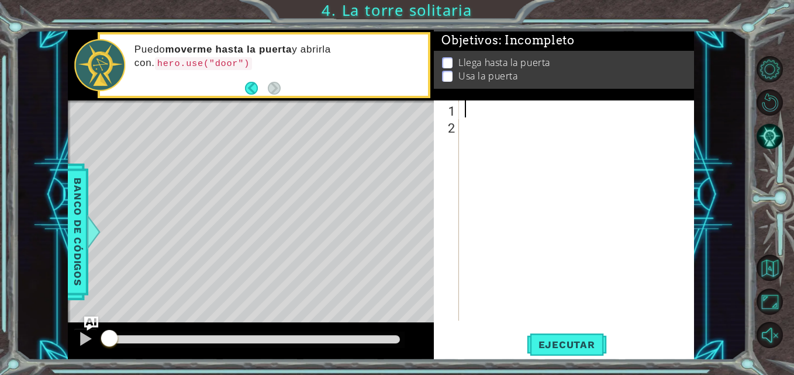
click at [639, 101] on div at bounding box center [579, 228] width 234 height 254
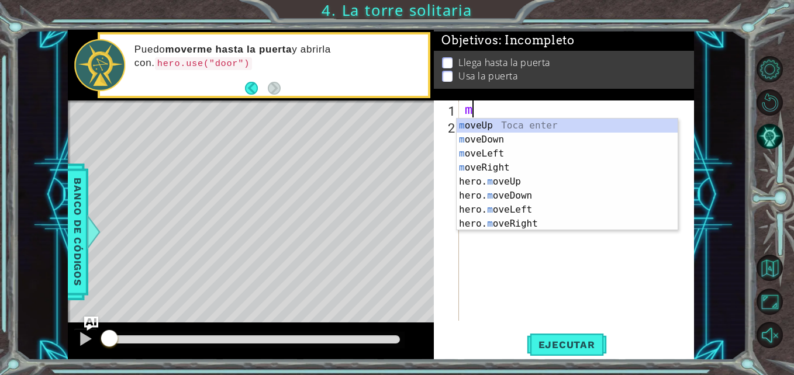
scroll to position [0, 1]
type textarea "mov"
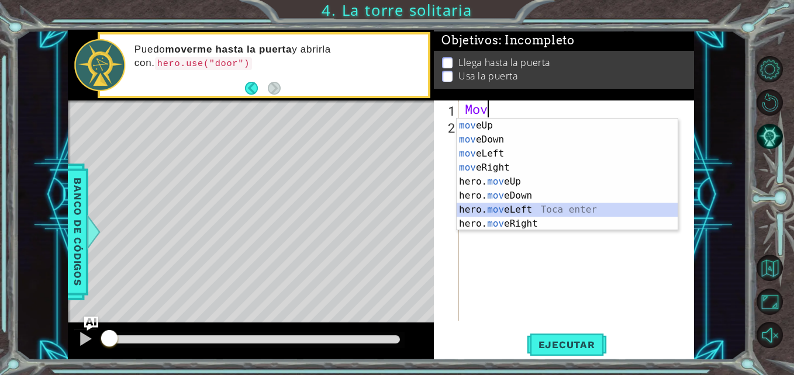
click at [510, 210] on div "mov eUp Toca enter mov eDown Toca enter mov eLeft Toca enter mov eRight Toca en…" at bounding box center [567, 189] width 221 height 140
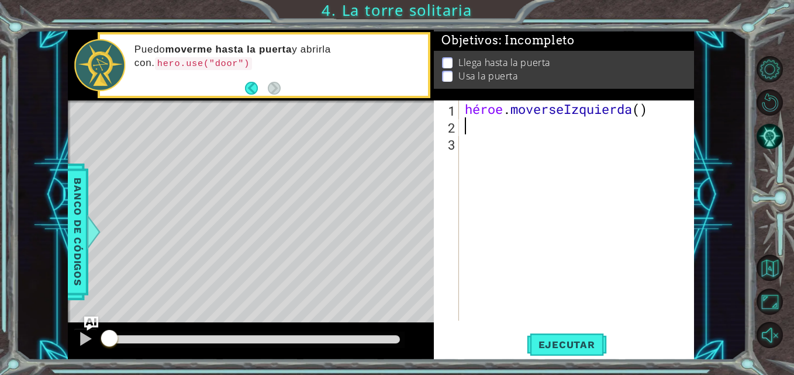
scroll to position [0, 0]
click at [643, 108] on div "héroe . moverseIzquierda ( )" at bounding box center [579, 228] width 234 height 254
click at [633, 109] on div "héroe . moverseIzquierda ( )" at bounding box center [579, 228] width 234 height 254
click at [640, 110] on div "héroe . moverseIzquierda ( )" at bounding box center [579, 228] width 234 height 254
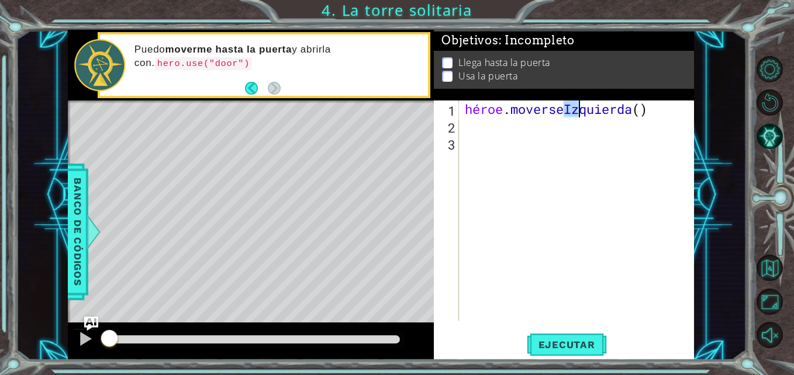
click at [640, 110] on div "héroe . moverseIzquierda ( )" at bounding box center [579, 228] width 234 height 254
type textarea "hero.moveLeft()"
drag, startPoint x: 640, startPoint y: 110, endPoint x: 488, endPoint y: 186, distance: 170.2
click at [488, 186] on div "héroe . moverseIzquierda ( )" at bounding box center [579, 228] width 234 height 254
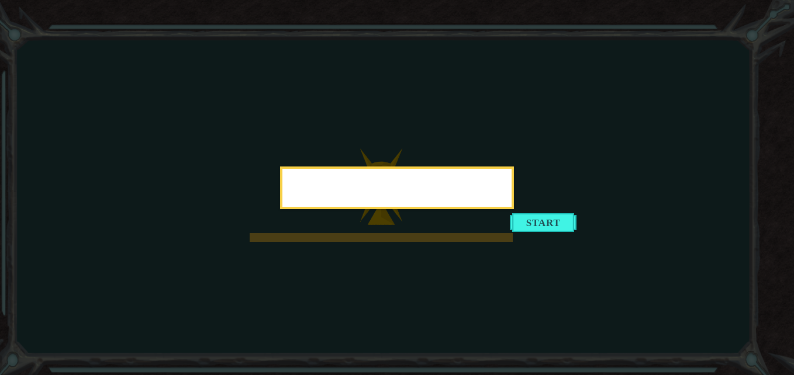
click at [743, 80] on icon at bounding box center [397, 187] width 794 height 375
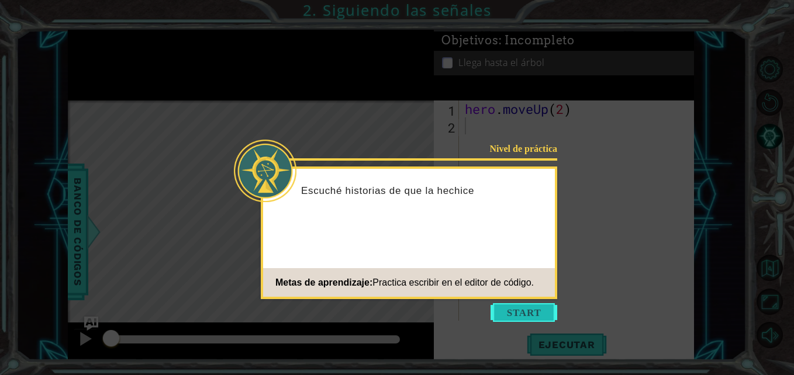
click at [520, 305] on button "Start" at bounding box center [523, 312] width 67 height 19
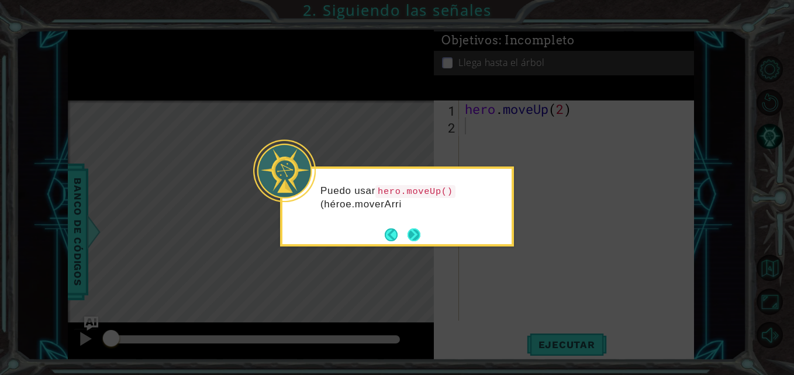
click at [410, 229] on button "Next" at bounding box center [413, 235] width 13 height 13
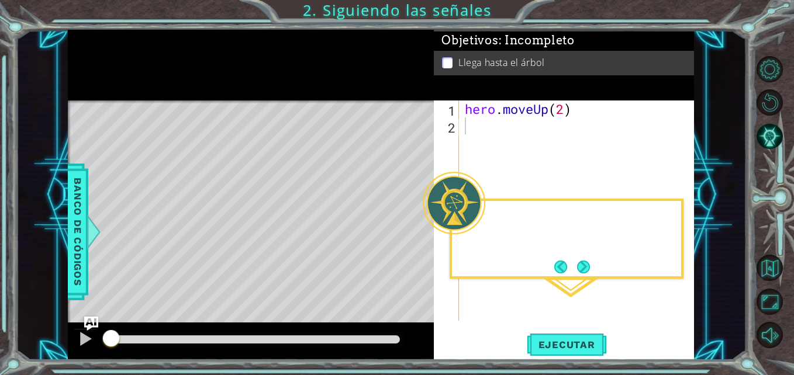
click at [410, 224] on div "Level Map" at bounding box center [338, 273] width 540 height 344
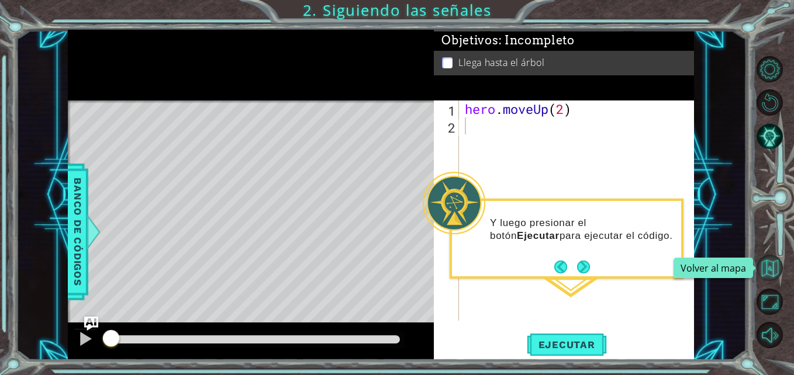
click at [777, 274] on button "Volver al mapa" at bounding box center [769, 268] width 26 height 26
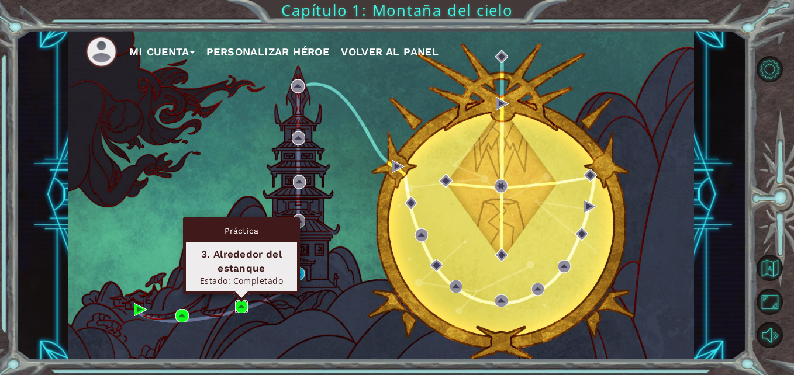
click at [238, 304] on img at bounding box center [241, 306] width 13 height 13
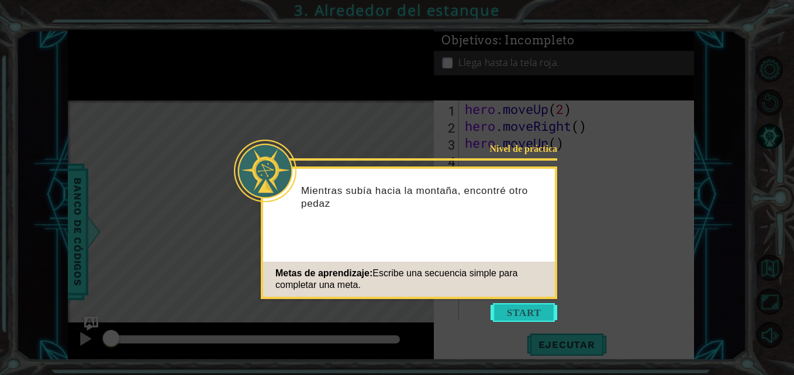
click at [514, 314] on button "Start" at bounding box center [523, 312] width 67 height 19
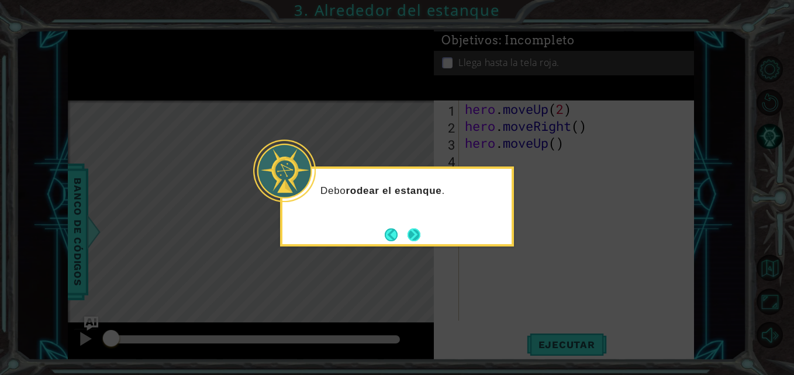
click at [412, 229] on button "Next" at bounding box center [413, 235] width 13 height 13
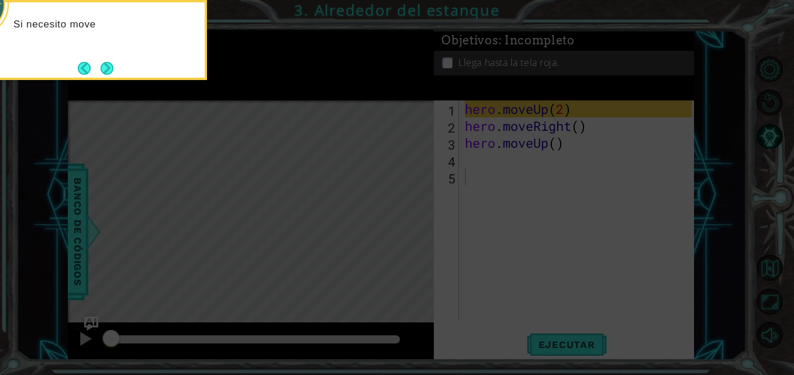
click at [793, 338] on html "1 ההההההההההההההההההההההההההההההההההההההההההההההההההההההההההההההההההההההההההההה…" at bounding box center [397, 187] width 794 height 375
click at [91, 55] on div "Si necesito moverme hacia arriba , puedo usar hero.move" at bounding box center [89, 37] width 229 height 60
click at [98, 60] on footer at bounding box center [96, 69] width 36 height 18
click at [101, 63] on button "Next" at bounding box center [107, 68] width 13 height 13
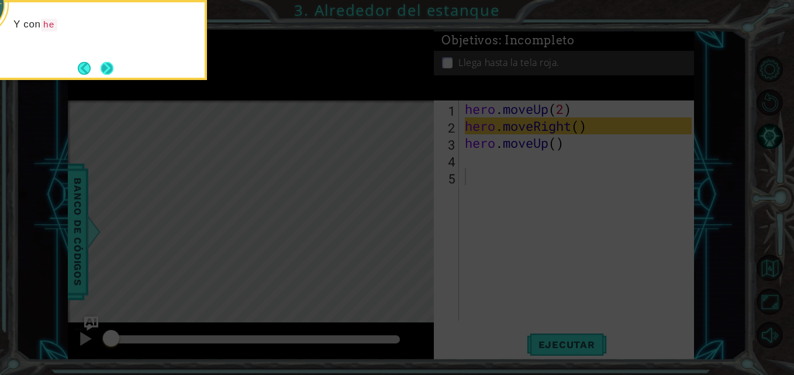
click at [101, 64] on button "Next" at bounding box center [107, 68] width 13 height 13
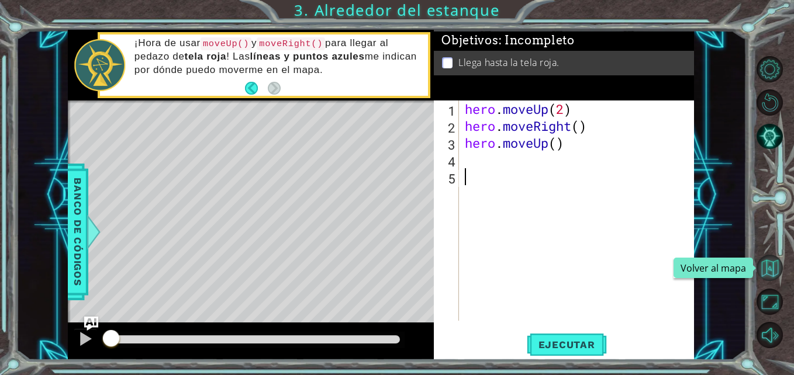
click at [772, 272] on button "Volver al mapa" at bounding box center [769, 268] width 26 height 26
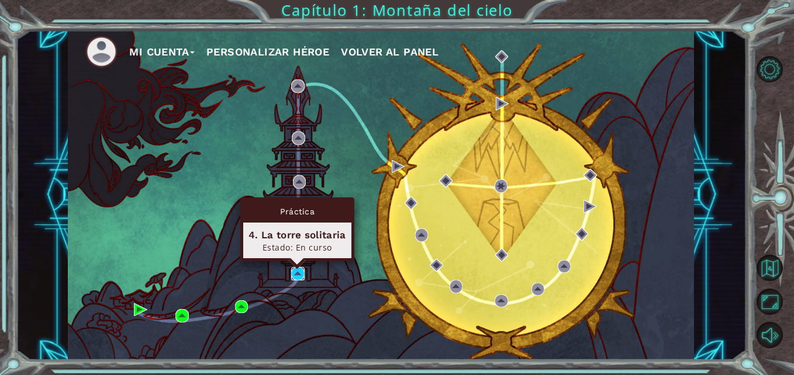
click at [292, 276] on img at bounding box center [297, 273] width 13 height 13
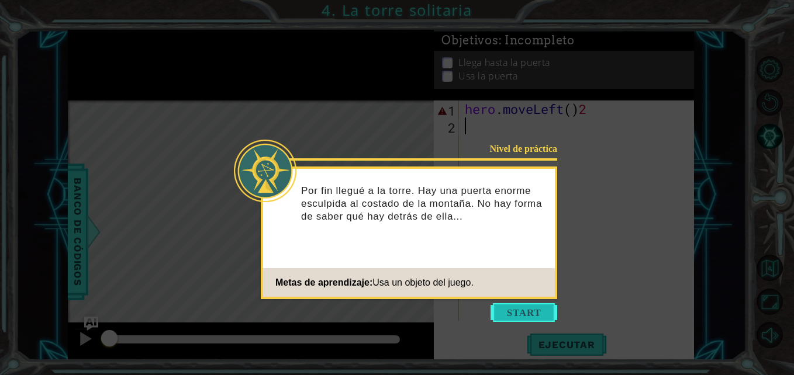
click at [525, 304] on button "Start" at bounding box center [523, 312] width 67 height 19
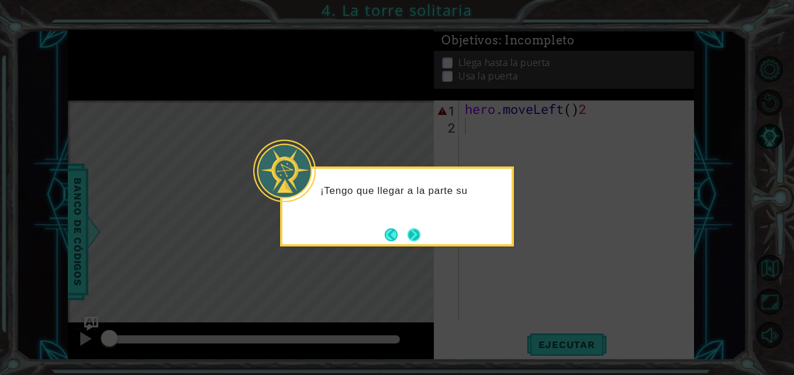
click at [417, 237] on button "Next" at bounding box center [413, 235] width 13 height 13
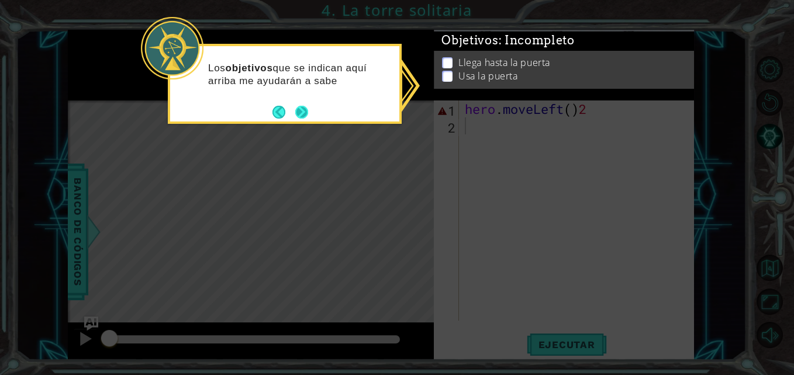
click at [299, 109] on button "Next" at bounding box center [301, 112] width 13 height 13
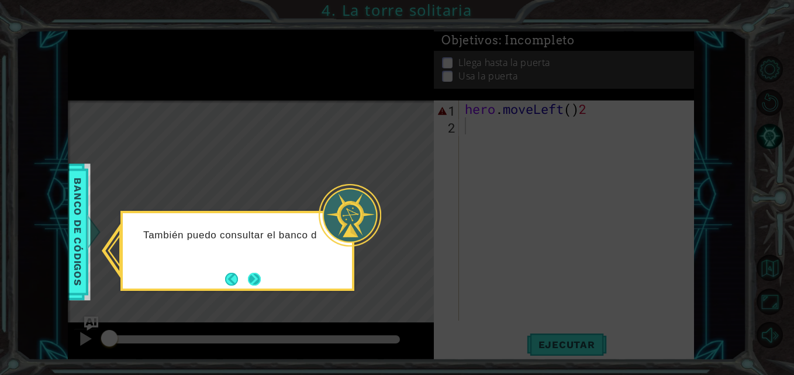
click at [252, 276] on button "Next" at bounding box center [254, 279] width 13 height 13
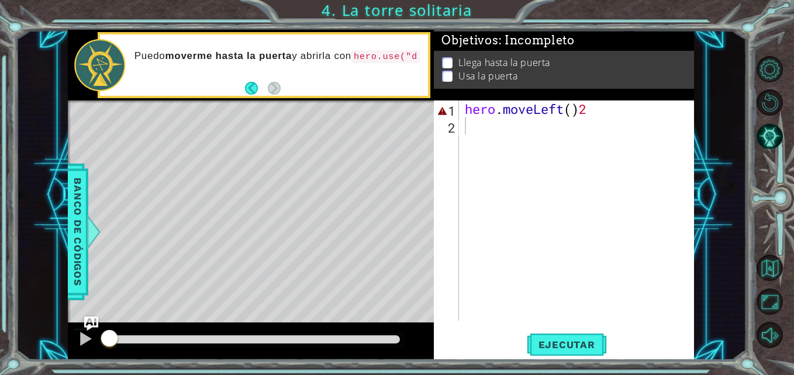
click at [450, 71] on p at bounding box center [447, 76] width 11 height 11
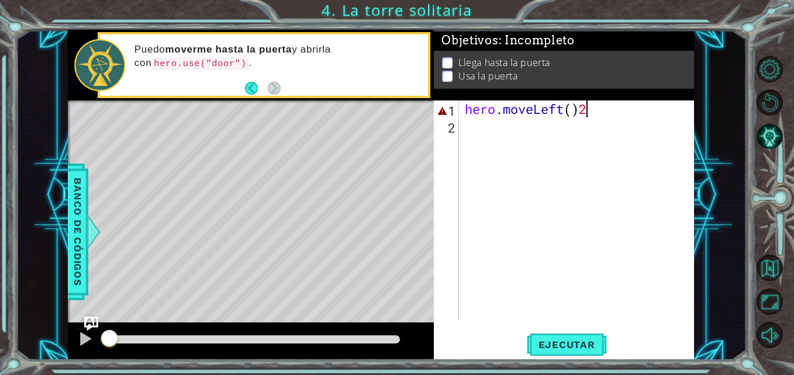
click at [585, 103] on div "hero . moveLeft ( ) 2" at bounding box center [579, 228] width 234 height 254
type textarea "hero.moveLeft(2)"
click at [494, 126] on div "hero . moveLeft ( 2 )" at bounding box center [579, 228] width 234 height 254
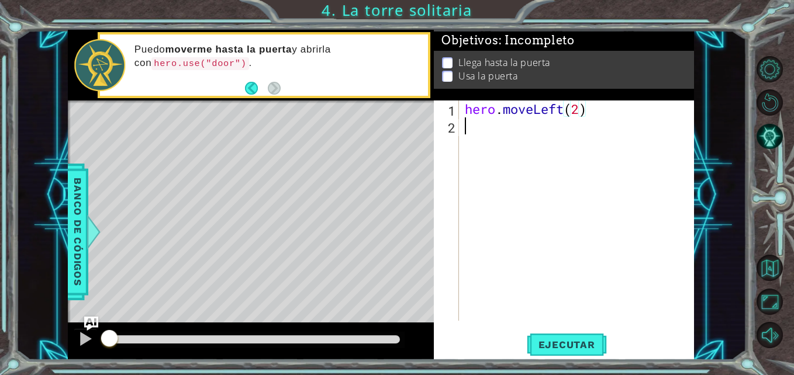
scroll to position [0, 0]
click at [80, 272] on span "Banco de códigos" at bounding box center [77, 232] width 19 height 121
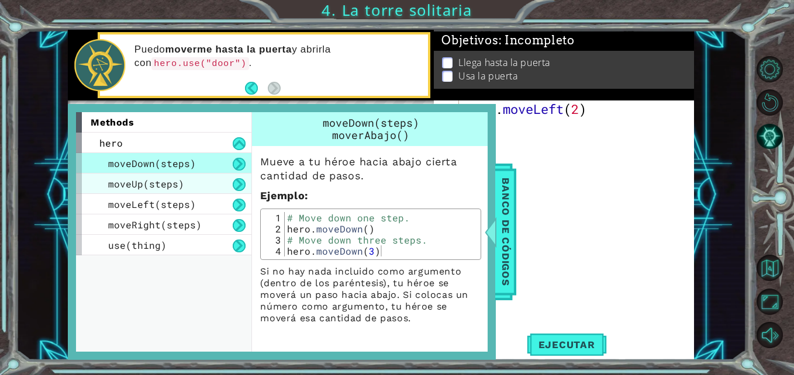
click at [122, 193] on div "moveUp(steps)" at bounding box center [163, 184] width 175 height 20
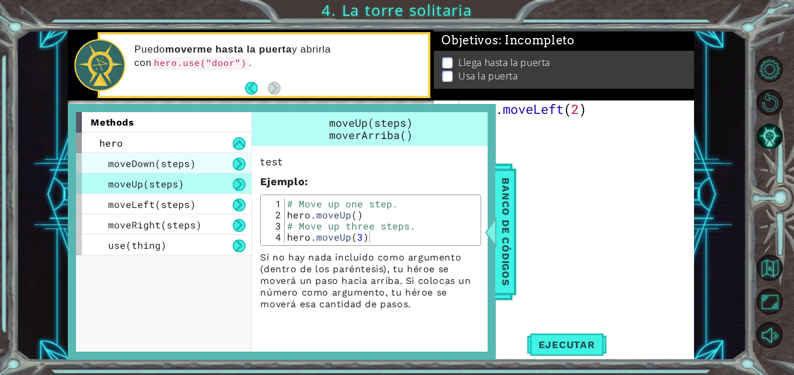
click at [122, 167] on span "moveDown(steps)" at bounding box center [152, 163] width 88 height 12
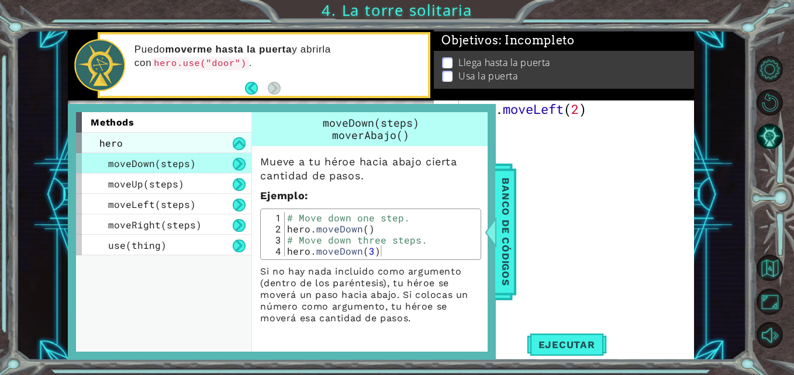
click at [131, 146] on div "hero" at bounding box center [163, 143] width 175 height 20
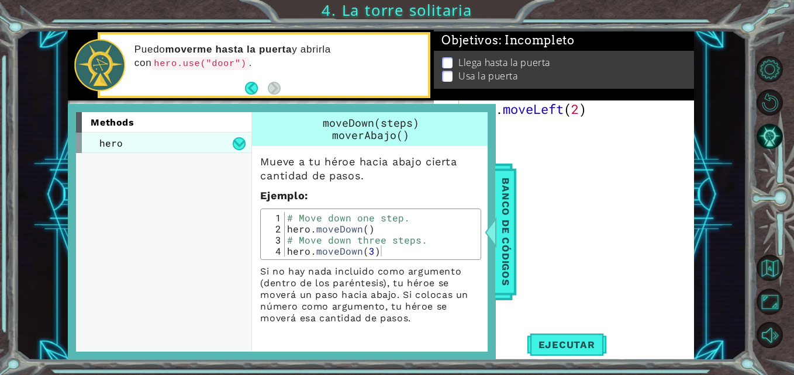
click at [131, 143] on div "hero" at bounding box center [163, 143] width 175 height 20
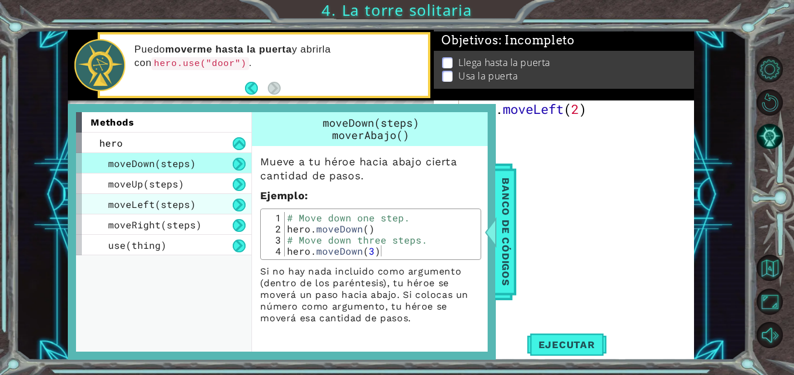
click at [146, 202] on span "moveLeft(steps)" at bounding box center [152, 204] width 88 height 12
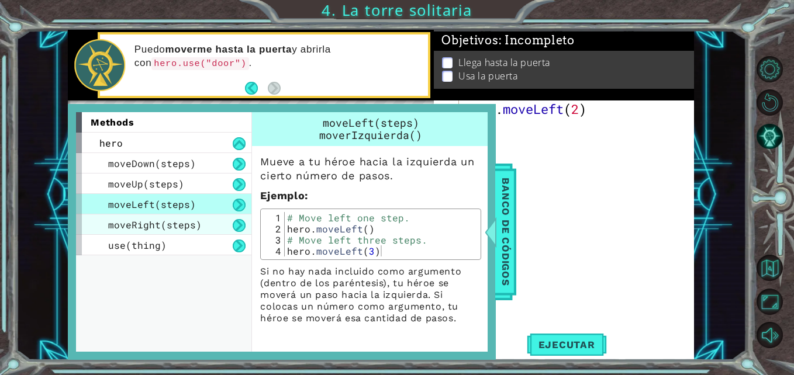
click at [147, 234] on div "moveRight(steps)" at bounding box center [163, 225] width 175 height 20
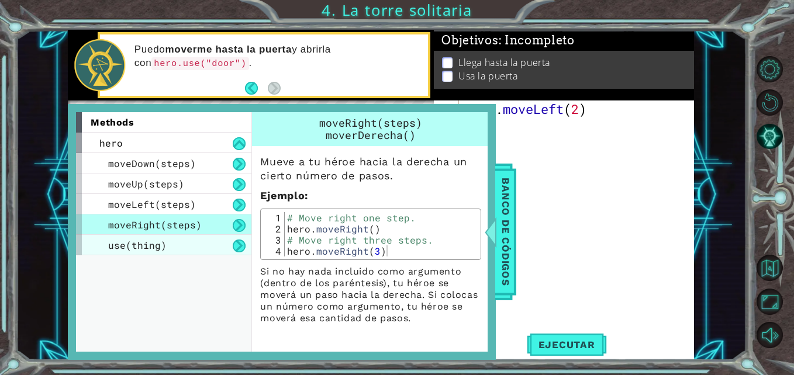
click at [151, 241] on span "use(thing)" at bounding box center [137, 245] width 58 height 12
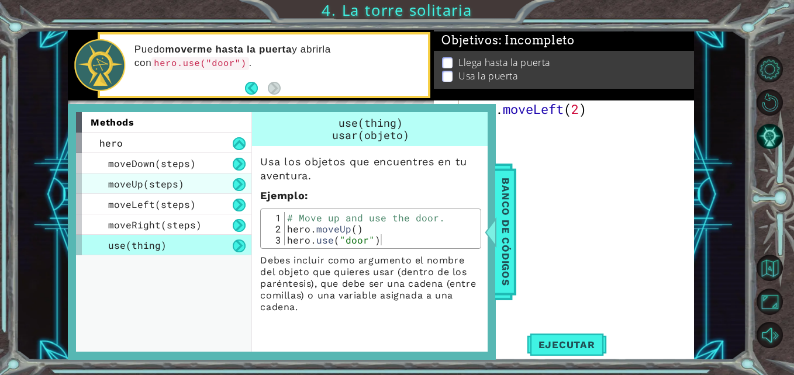
click at [130, 192] on div "moveUp(steps)" at bounding box center [163, 184] width 175 height 20
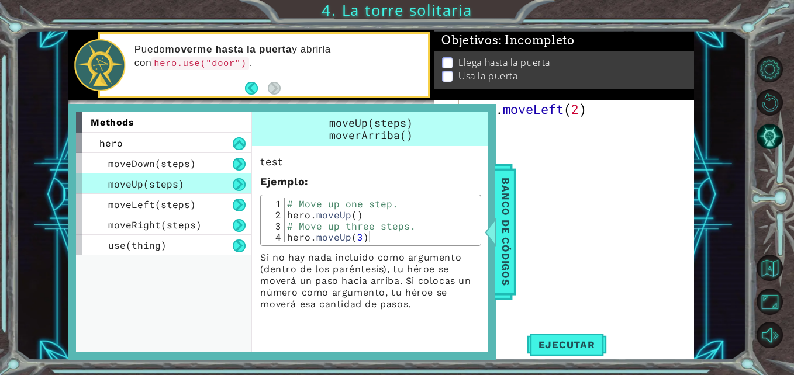
click at [570, 157] on div "hero . moveLeft ( 2 )" at bounding box center [579, 228] width 234 height 254
click at [508, 179] on span "Banco de códigos" at bounding box center [505, 232] width 19 height 121
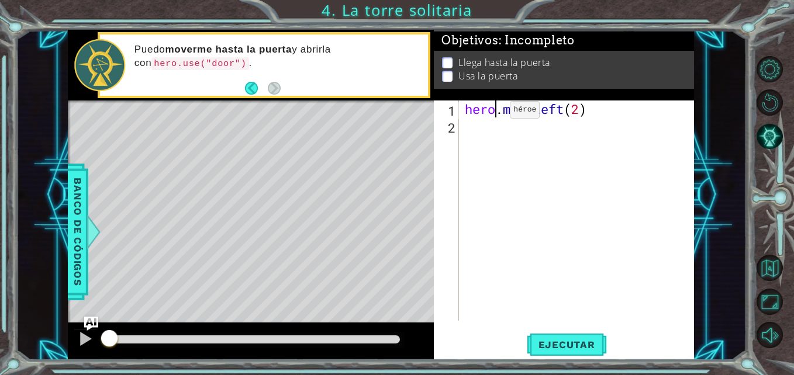
click at [492, 113] on div "hero . moveLeft ( 2 )" at bounding box center [579, 228] width 234 height 254
type textarea "heroe.moveLeft(2)"
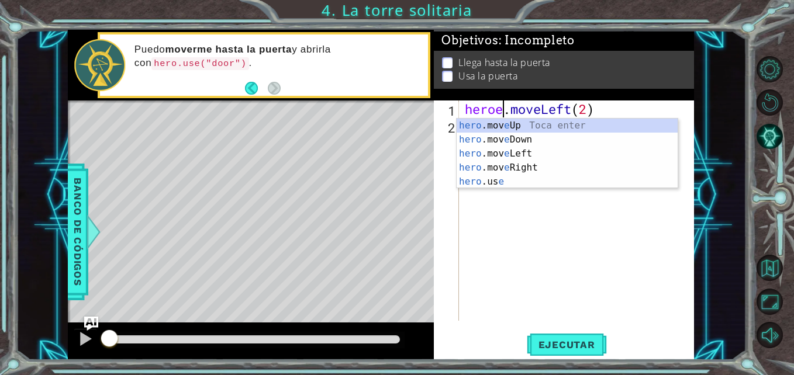
click at [541, 222] on div "heroe . moveLeft ( 2 )" at bounding box center [579, 228] width 234 height 254
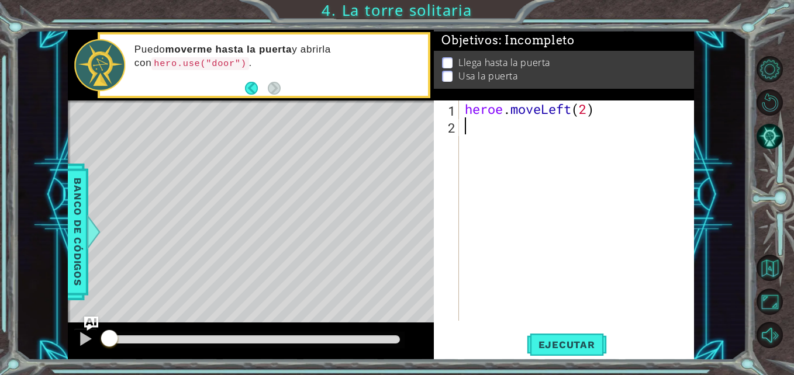
scroll to position [0, 0]
click at [489, 128] on div "heroe . moveLeft ( 2 )" at bounding box center [579, 228] width 234 height 254
type textarea "heroe.move"
click at [64, 224] on div "1 ההההההההההההההההההההההההההההההההההההההההההההההההההההההההההההההההההההההההההההה…" at bounding box center [381, 195] width 730 height 330
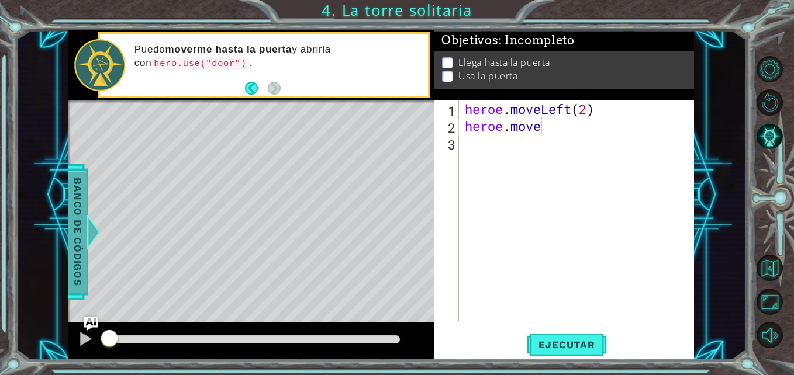
click at [71, 229] on span "Banco de códigos" at bounding box center [77, 232] width 19 height 121
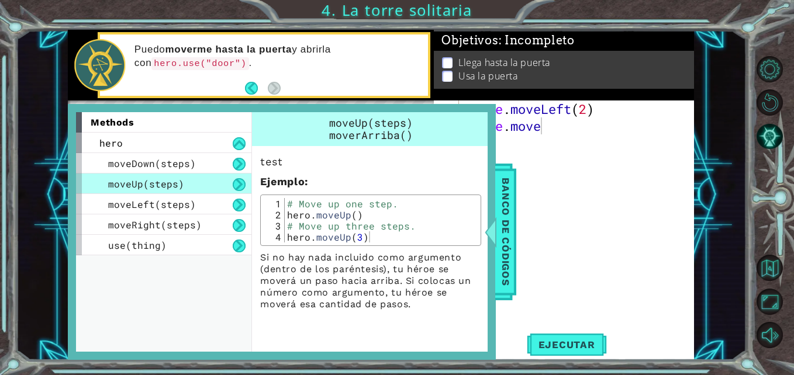
scroll to position [0, 0]
click at [600, 161] on div "heroe . moveLeft ( 2 ) heroe . move" at bounding box center [579, 228] width 234 height 254
click at [552, 139] on div "heroe . moveLeft ( 2 ) heroe . move" at bounding box center [579, 228] width 234 height 254
click at [500, 197] on span "Banco de códigos" at bounding box center [505, 232] width 19 height 121
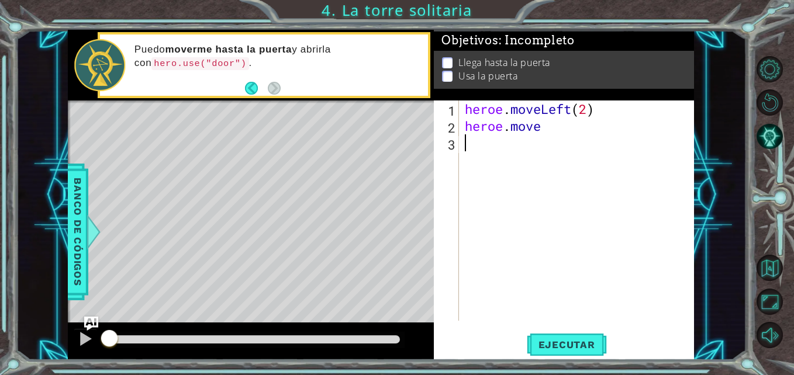
click at [546, 134] on div "heroe . moveLeft ( 2 ) heroe . move" at bounding box center [579, 228] width 234 height 254
click at [546, 126] on div "heroe . moveLeft ( 2 ) heroe . move" at bounding box center [579, 228] width 234 height 254
type textarea "heroe.movesteps(2)"
click at [473, 148] on div "heroe . moveLeft ( 2 ) heroe . movesteps ( 2 )" at bounding box center [579, 228] width 234 height 254
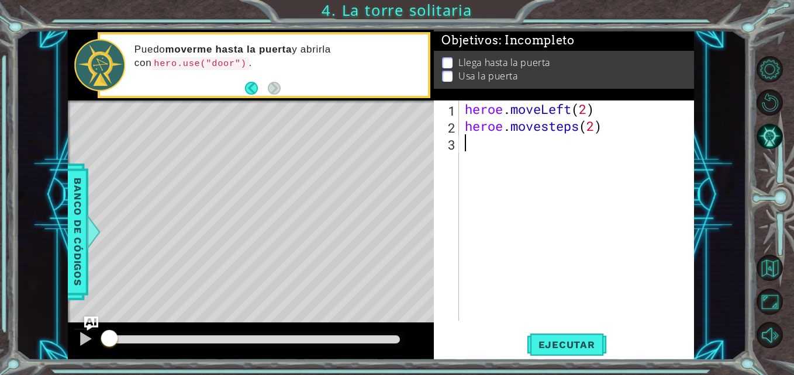
scroll to position [0, 0]
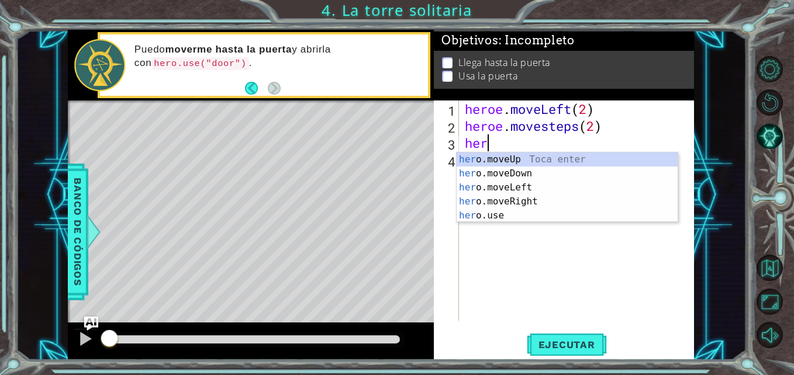
type textarea "hero"
click at [482, 201] on div "hero .moveUp Toca enter hero .moveDown Toca enter hero .moveLeft Toca enter her…" at bounding box center [567, 202] width 221 height 98
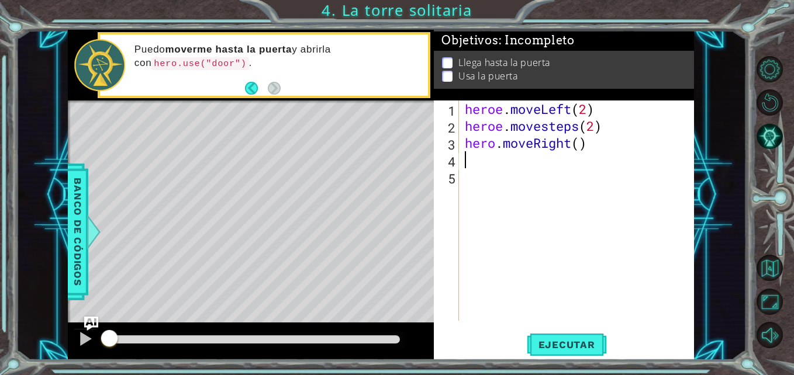
scroll to position [0, 0]
click at [595, 146] on div "heroe . moveLeft ( 2 ) heroe . movesteps ( 2 ) hero . moveRight ( )" at bounding box center [579, 228] width 234 height 254
click at [551, 339] on span "Ejecutar" at bounding box center [567, 345] width 80 height 12
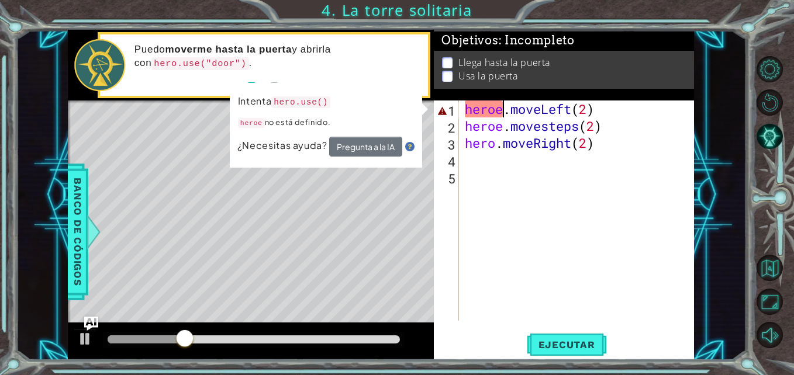
click at [504, 103] on div "heroe . moveLeft ( 2 ) heroe . movesteps ( 2 ) hero . moveRight ( 2 )" at bounding box center [579, 228] width 234 height 254
click at [544, 117] on div "heroe . moveLeft ( 2 ) heroe . movesteps ( 2 ) hero . moveRight ( 2 )" at bounding box center [579, 228] width 234 height 254
click at [494, 109] on div "heroe . moveLeft ( 2 ) heroe . movesteps ( 2 ) hero . moveRight ( 2 )" at bounding box center [579, 228] width 234 height 254
click at [493, 143] on div "heroe . moveLeft ( 2 ) heroe . movesteps ( 2 ) hero . moveRight ( 2 )" at bounding box center [579, 228] width 234 height 254
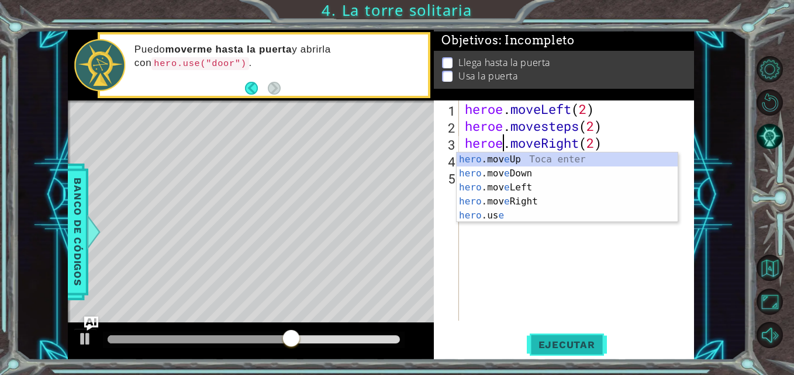
click at [558, 336] on button "Ejecutar" at bounding box center [567, 345] width 80 height 26
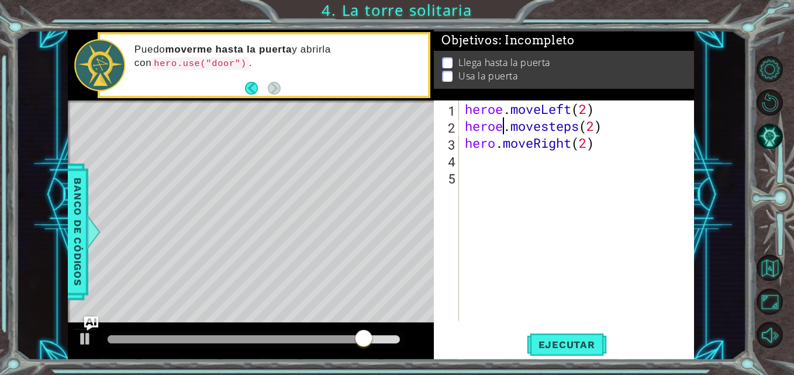
click at [501, 118] on div "heroe . moveLeft ( 2 ) heroe . movesteps ( 2 ) hero . moveRight ( 2 )" at bounding box center [579, 228] width 234 height 254
click at [501, 105] on div "heroe . moveLeft ( 2 ) hero . movesteps ( 2 ) hero . moveRight ( 2 )" at bounding box center [579, 228] width 234 height 254
click at [539, 330] on div "hero.moveLeft(2) 1 2 3 4 5 hero . moveLeft ( 2 ) hero . movesteps ( 2 ) hero . …" at bounding box center [564, 231] width 260 height 260
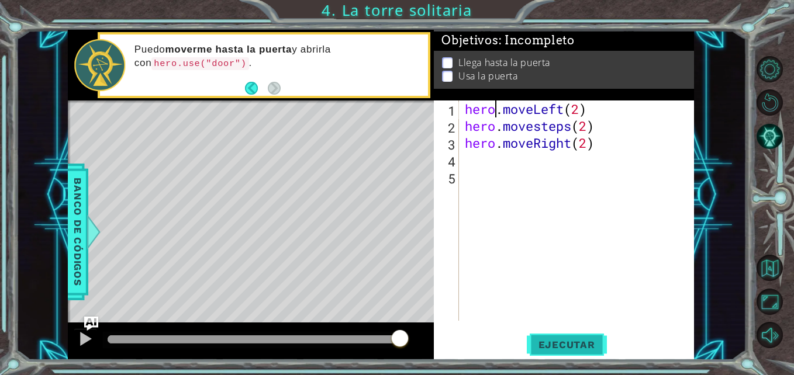
click at [544, 345] on span "Ejecutar" at bounding box center [567, 345] width 80 height 12
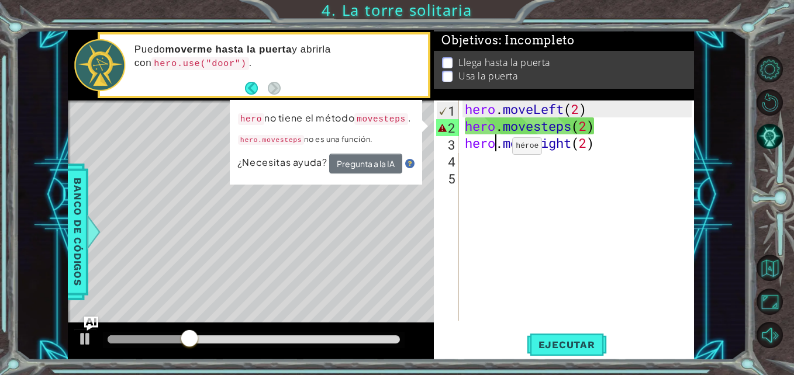
click at [494, 149] on div "hero . moveLeft ( 2 ) hero . movesteps ( 2 ) hero . moveRight ( 2 )" at bounding box center [579, 228] width 234 height 254
click at [492, 122] on div "hero . moveLeft ( 2 ) hero . movesteps ( 2 ) hero . moveRight ( 2 )" at bounding box center [579, 228] width 234 height 254
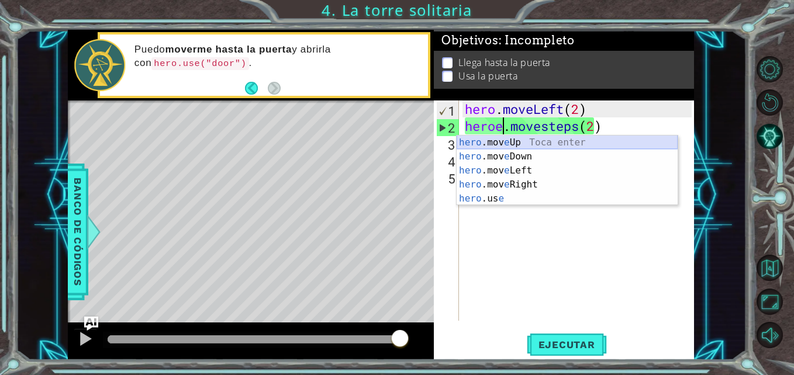
click at [515, 141] on div "hero .mov e Up Toca enter hero .mov e Down Toca enter hero .mov e Left Toca ent…" at bounding box center [567, 185] width 221 height 98
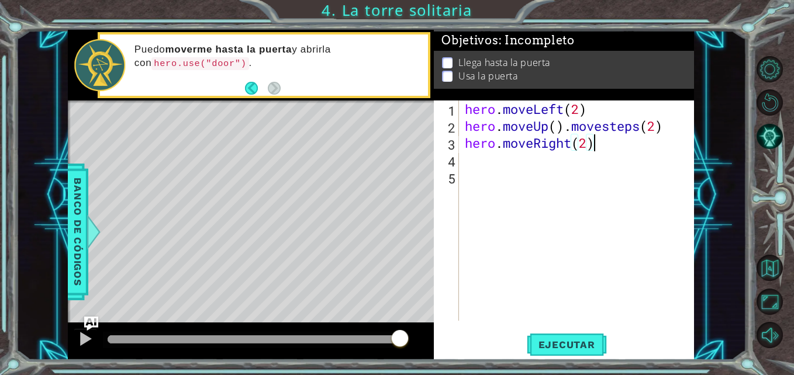
click at [659, 138] on div "hero . moveLeft ( 2 ) hero . moveUp ( ) . movesteps ( 2 ) hero . moveRight ( 2 )" at bounding box center [579, 228] width 234 height 254
click at [661, 130] on div "hero . moveLeft ( 2 ) hero . moveUp ( ) . movesteps ( 2 ) hero . moveRight ( 2 )" at bounding box center [579, 228] width 234 height 254
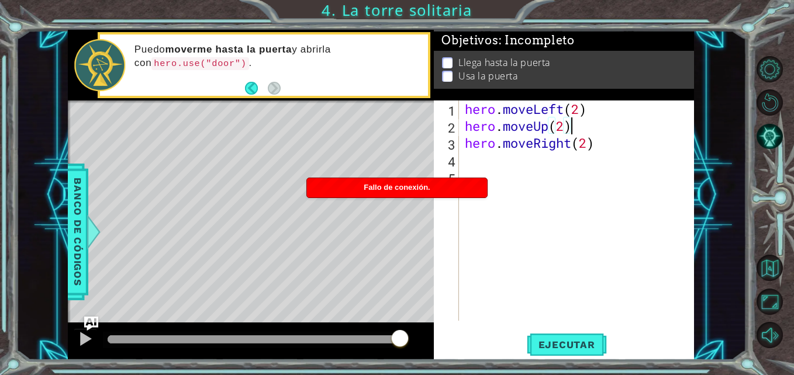
scroll to position [0, 8]
type textarea "hero.moveUp(2)"
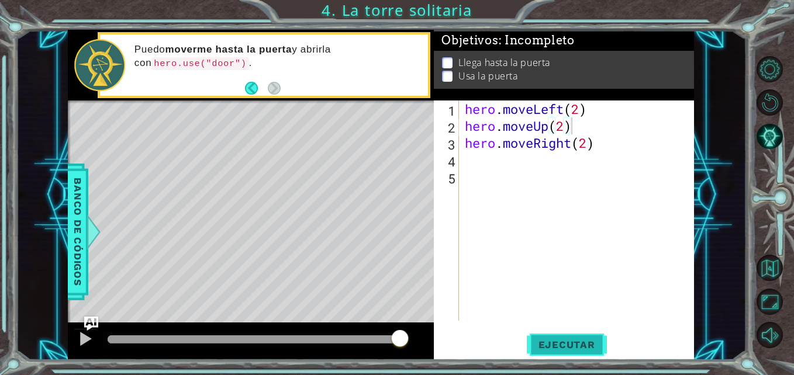
click at [575, 347] on span "Ejecutar" at bounding box center [567, 345] width 80 height 12
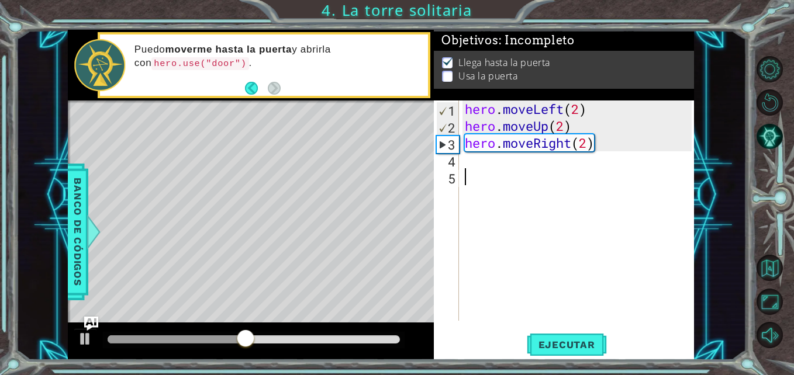
click at [482, 168] on div "hero . moveLeft ( 2 ) hero . moveUp ( 2 ) hero . moveRight ( 2 )" at bounding box center [579, 228] width 234 height 254
click at [481, 163] on div "hero . moveLeft ( 2 ) hero . moveUp ( 2 ) hero . moveRight ( 2 )" at bounding box center [579, 228] width 234 height 254
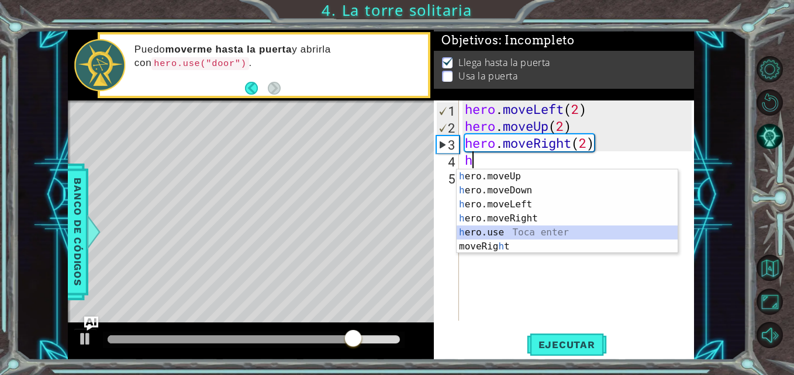
click at [496, 233] on div "h ero.moveUp Toca enter h ero.moveDown Toca enter h ero.moveLeft Toca enter h e…" at bounding box center [567, 226] width 221 height 112
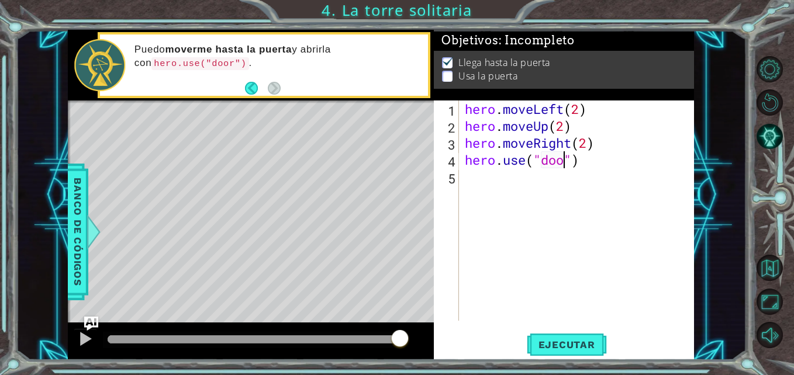
scroll to position [0, 9]
type textarea "hero.use("door")"
click at [551, 343] on span "Ejecutar" at bounding box center [567, 345] width 80 height 12
